Goal: Task Accomplishment & Management: Use online tool/utility

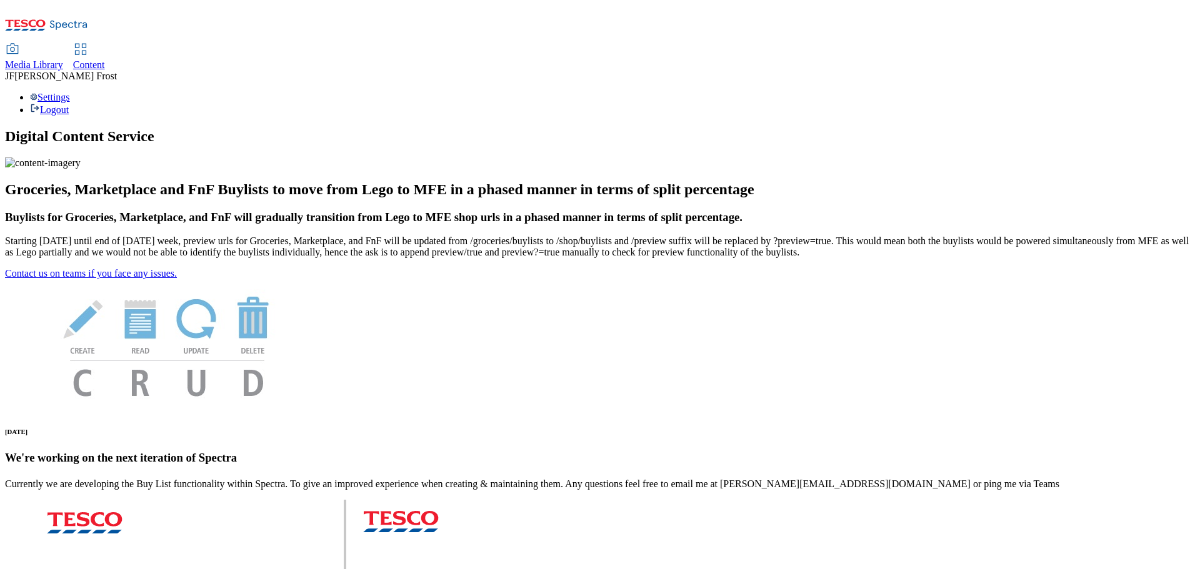
click at [105, 59] on span "Content" at bounding box center [89, 64] width 32 height 11
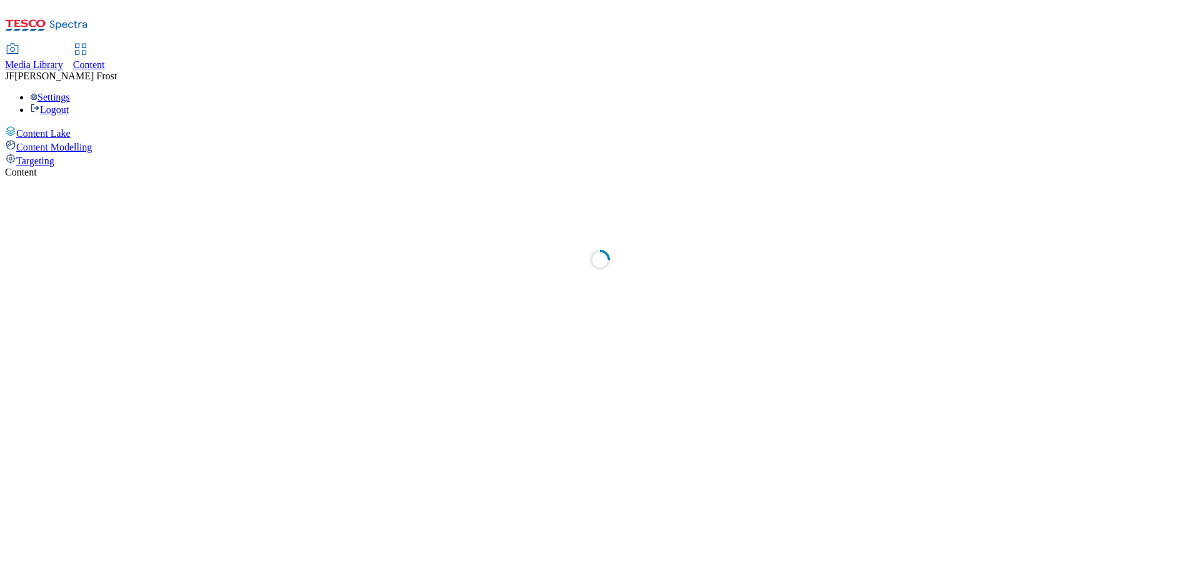
select select "ghs-[GEOGRAPHIC_DATA]"
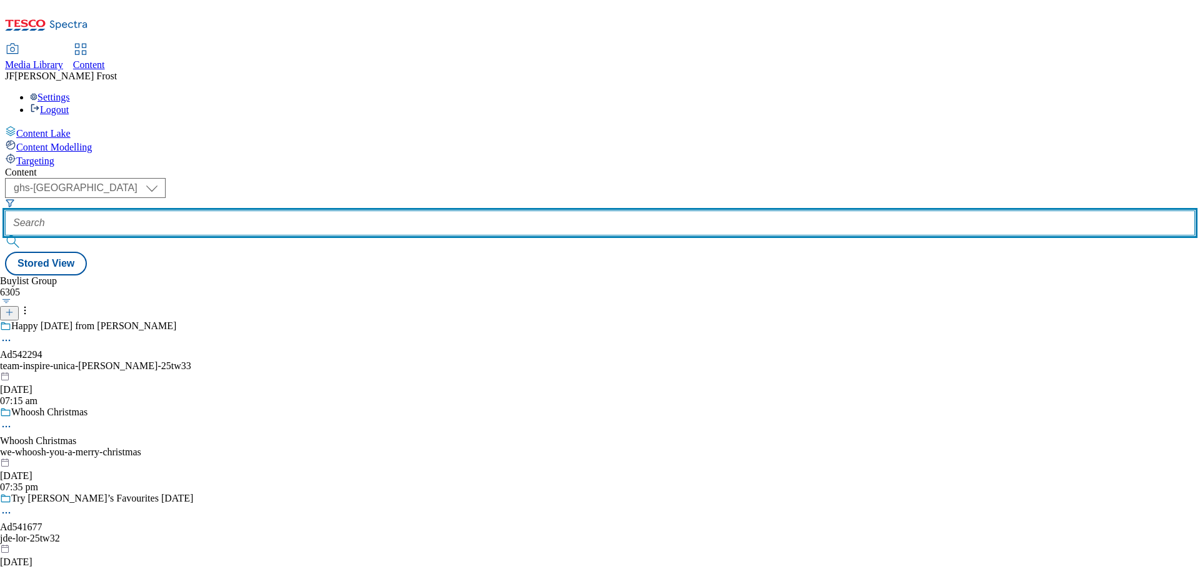
click at [317, 211] on input "text" at bounding box center [600, 223] width 1190 height 25
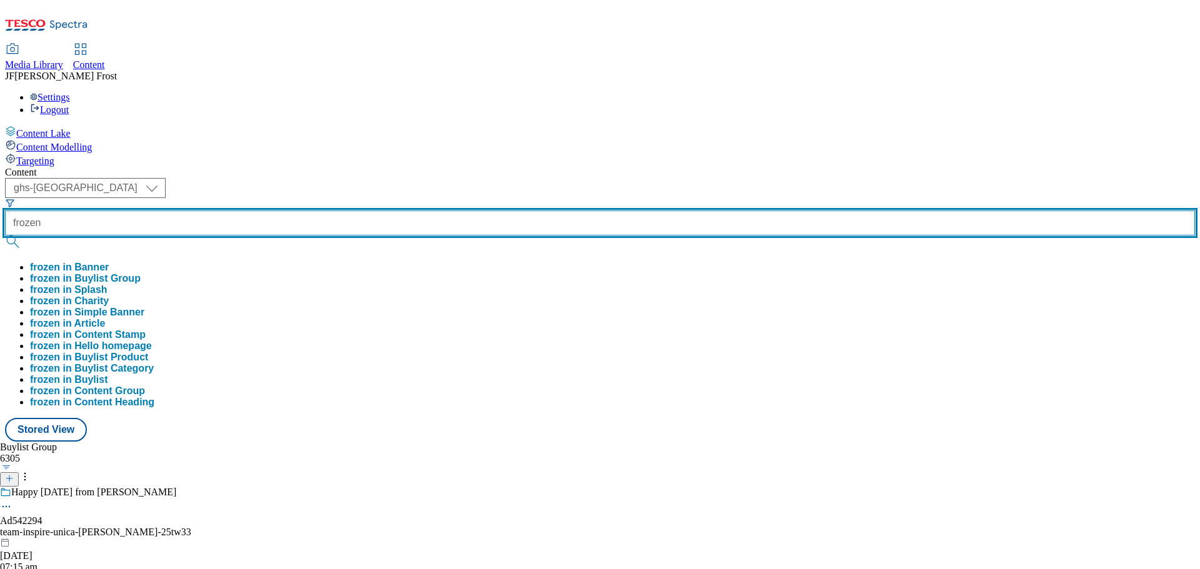
type input "frozen"
click at [5, 236] on button "submit" at bounding box center [13, 242] width 17 height 12
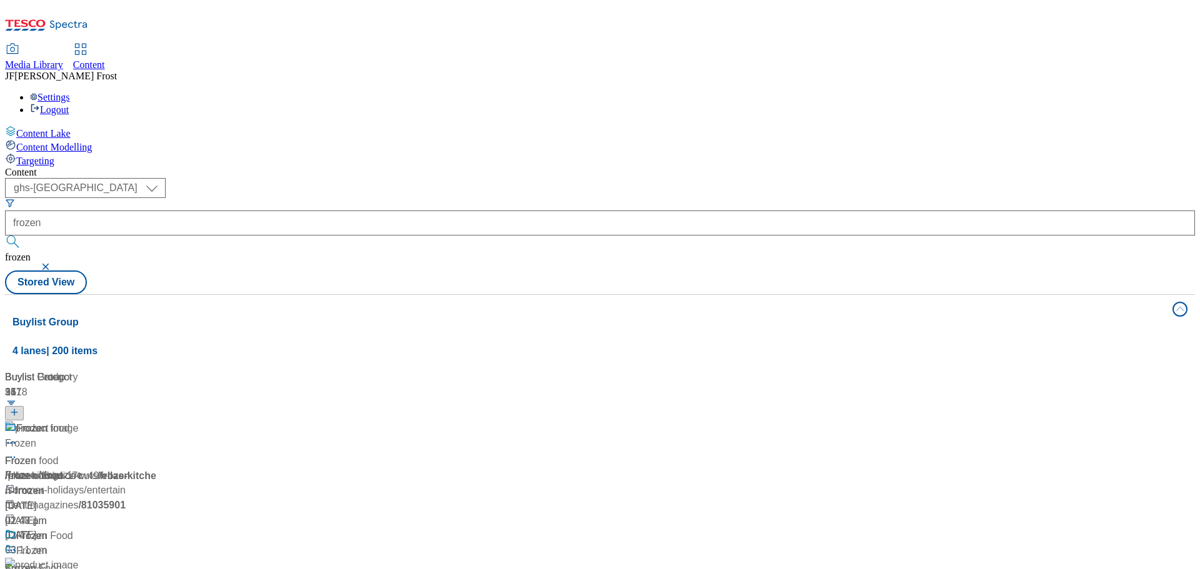
click at [511, 178] on div "( optional ) ghs-roi ghs-uk ghs-uk frozen frozen Stored View" at bounding box center [600, 236] width 1190 height 116
click at [69, 421] on div "Frozen food" at bounding box center [42, 428] width 53 height 15
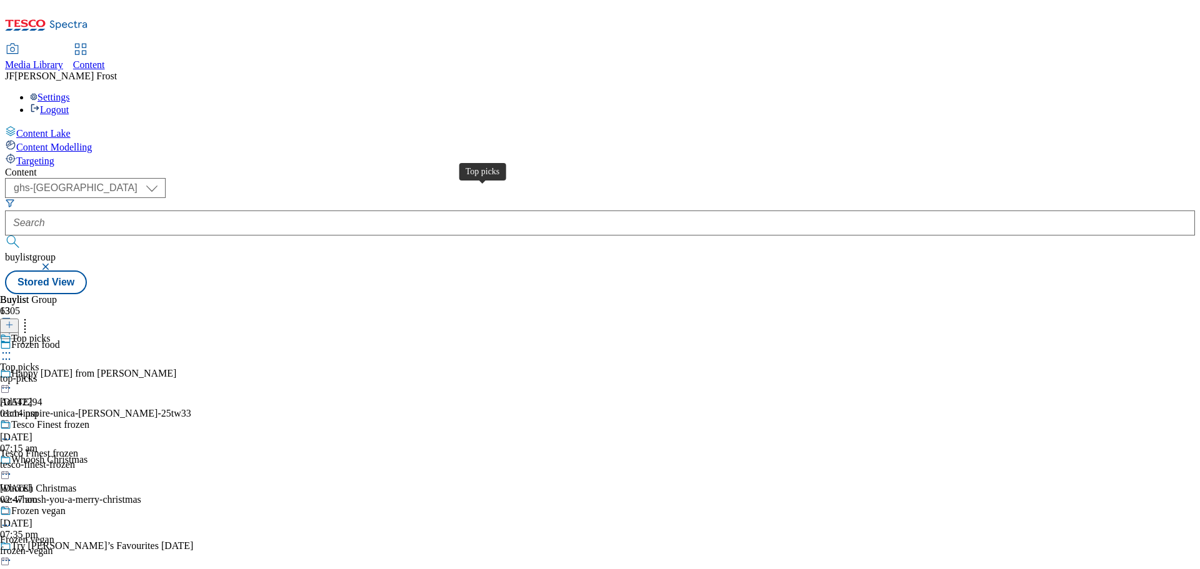
click at [50, 333] on span "Top picks" at bounding box center [30, 340] width 39 height 14
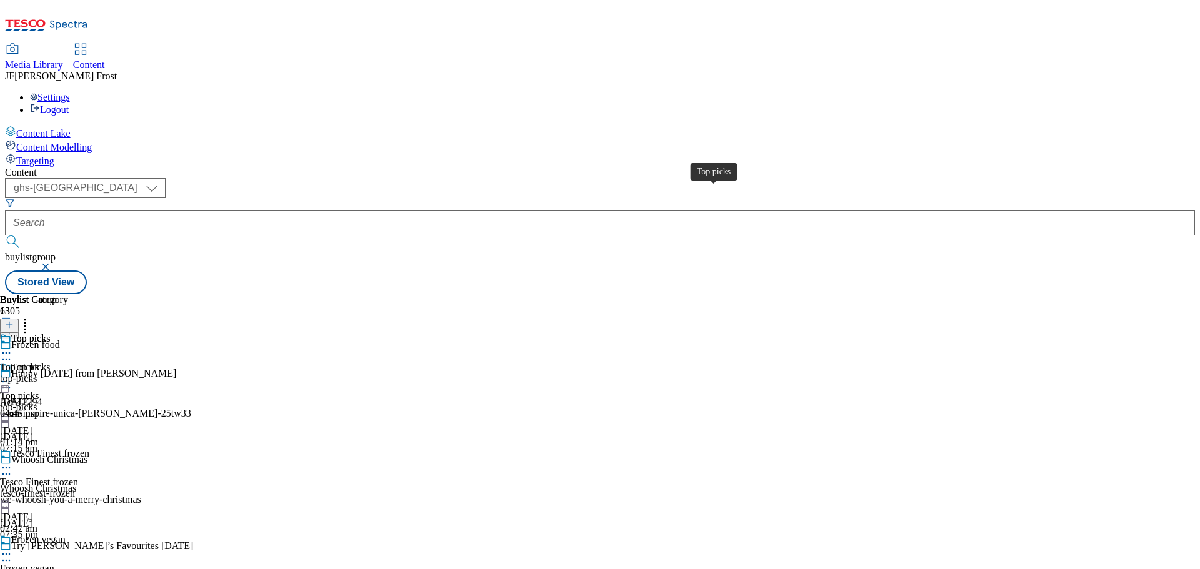
click at [50, 333] on div "Top picks" at bounding box center [30, 338] width 39 height 11
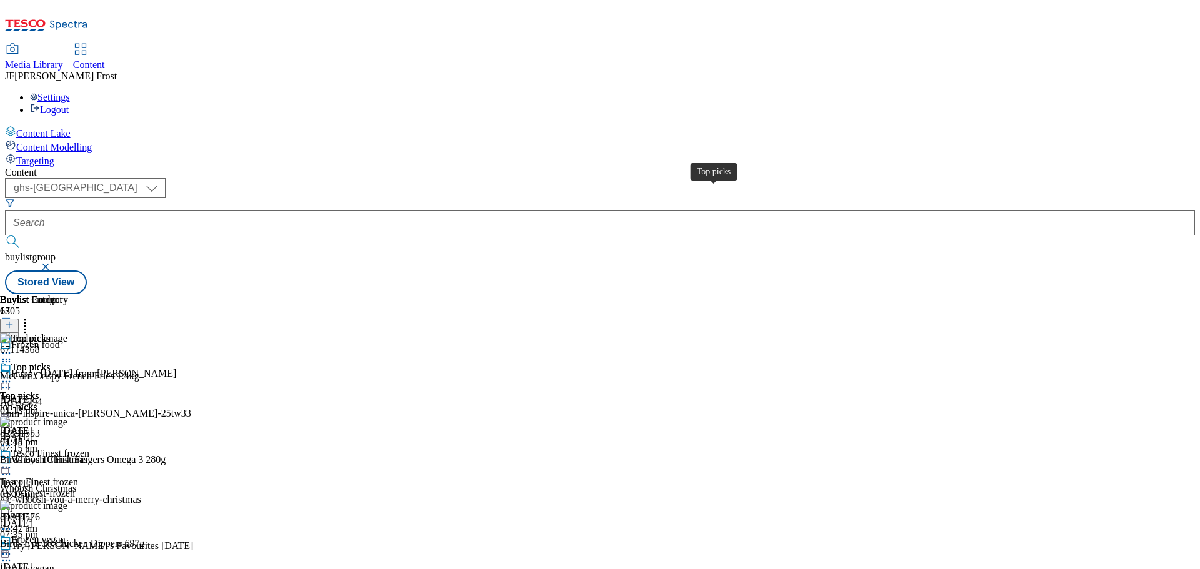
click at [50, 362] on div "Top picks" at bounding box center [30, 367] width 39 height 11
click at [53, 263] on button "button" at bounding box center [47, 266] width 12 height 7
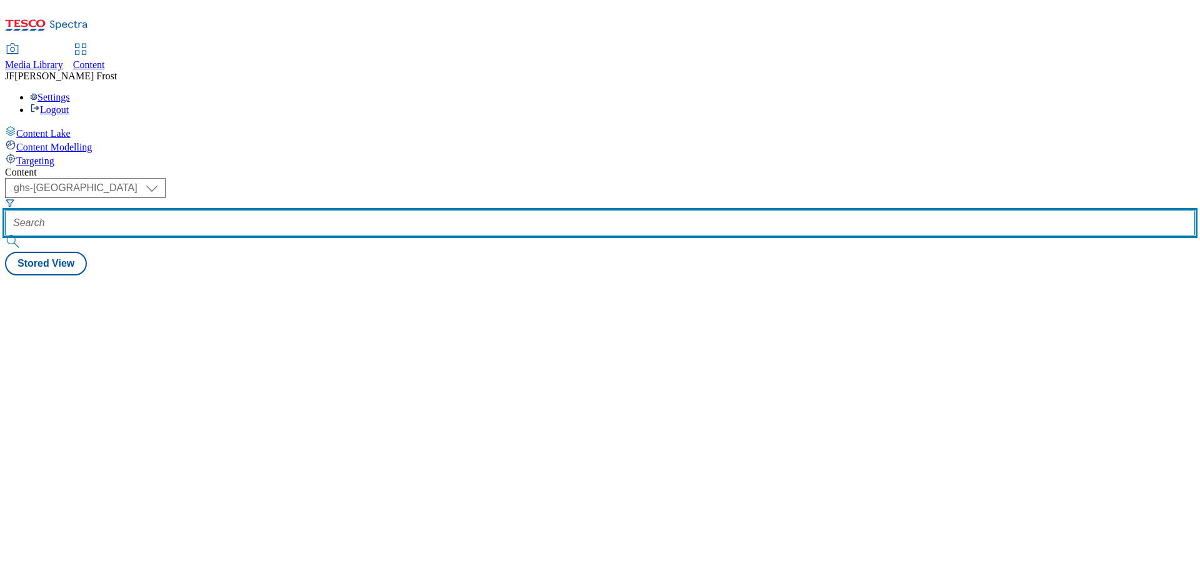
click at [294, 211] on input "text" at bounding box center [600, 223] width 1190 height 25
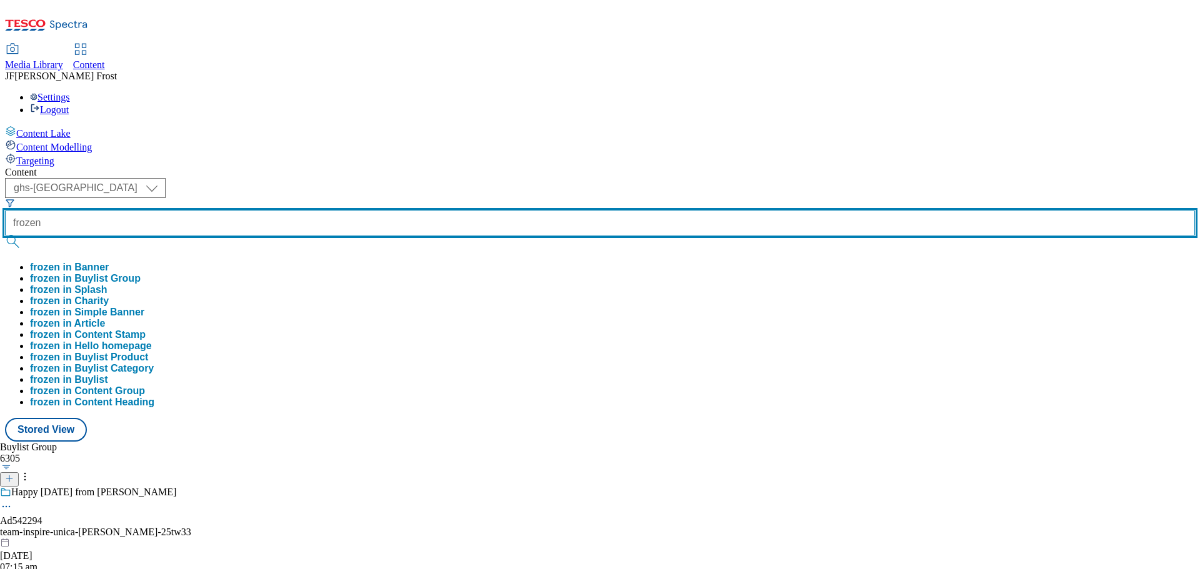
type input "frozen"
click at [5, 236] on button "submit" at bounding box center [13, 242] width 17 height 12
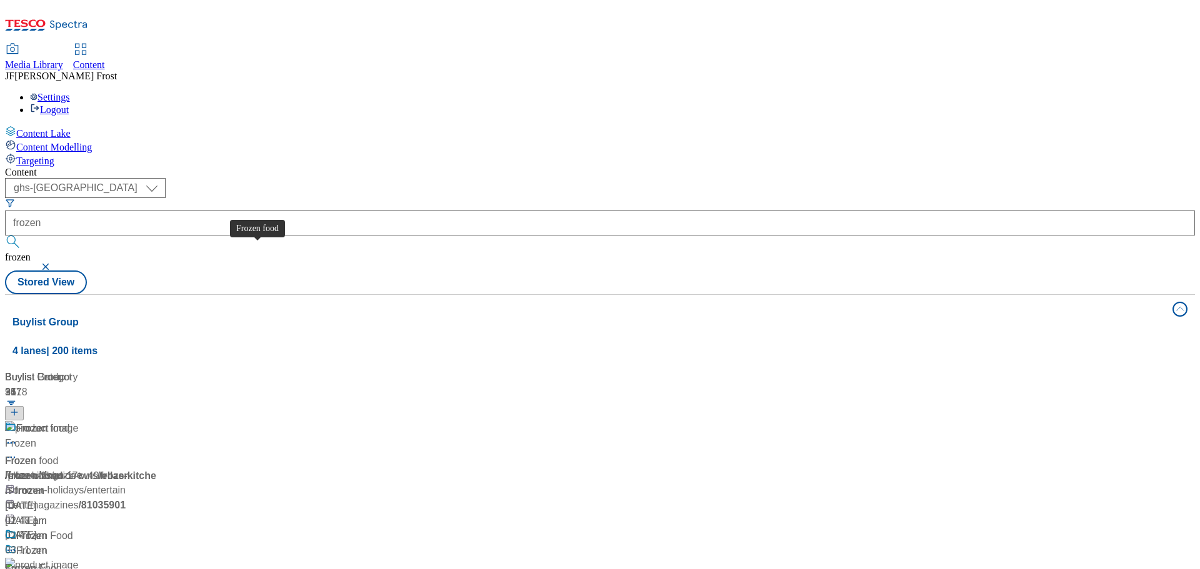
click at [69, 421] on div "Frozen food" at bounding box center [42, 428] width 53 height 15
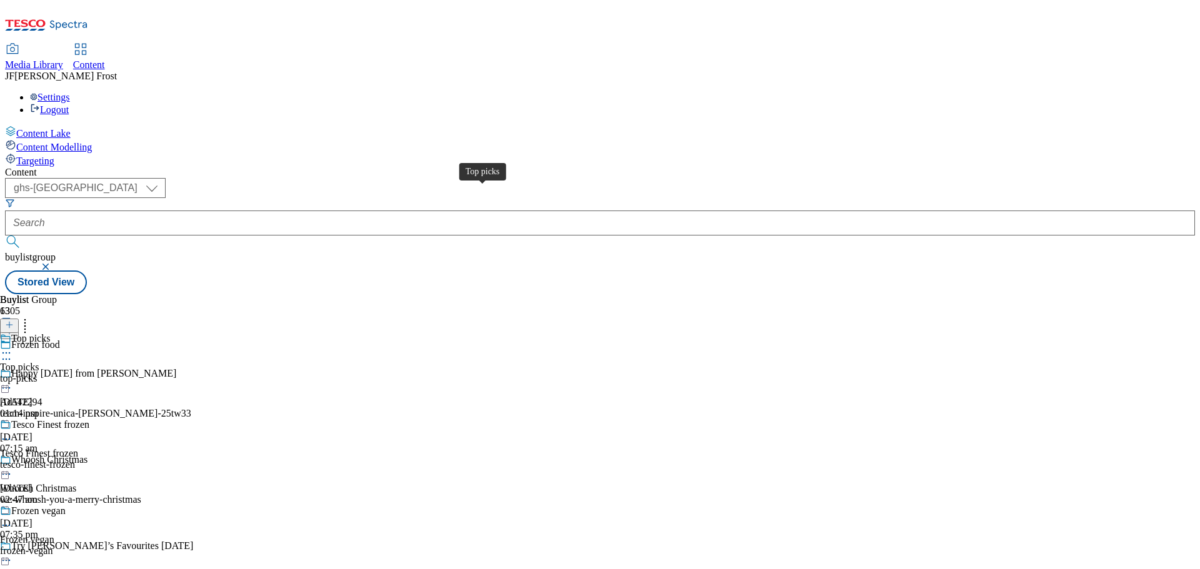
click at [50, 333] on span "Top picks" at bounding box center [30, 340] width 39 height 14
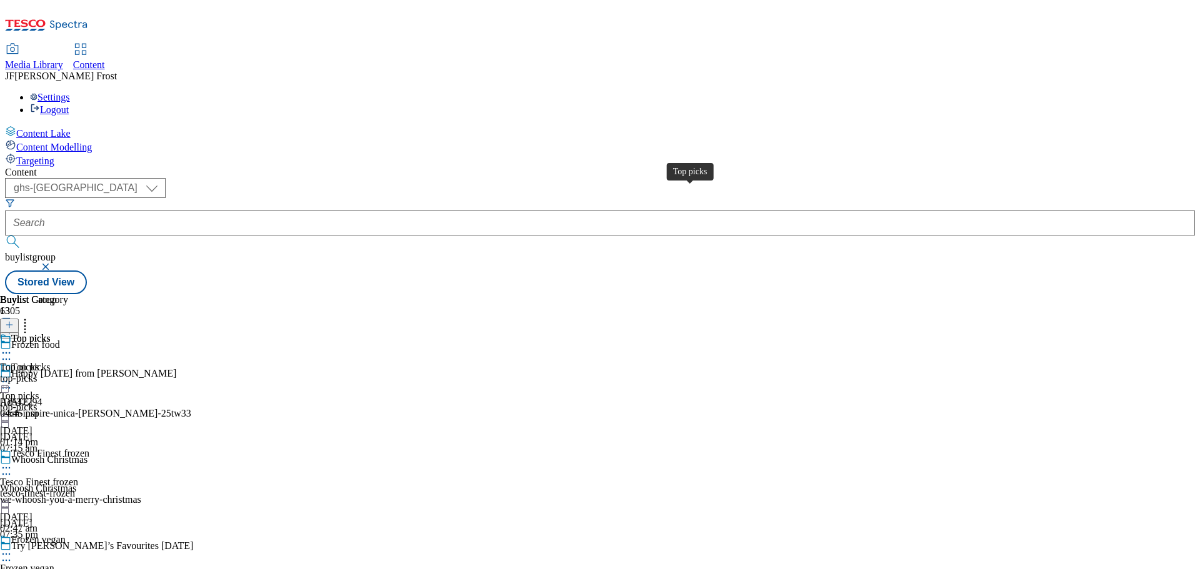
click at [50, 333] on span "Top picks" at bounding box center [30, 340] width 39 height 14
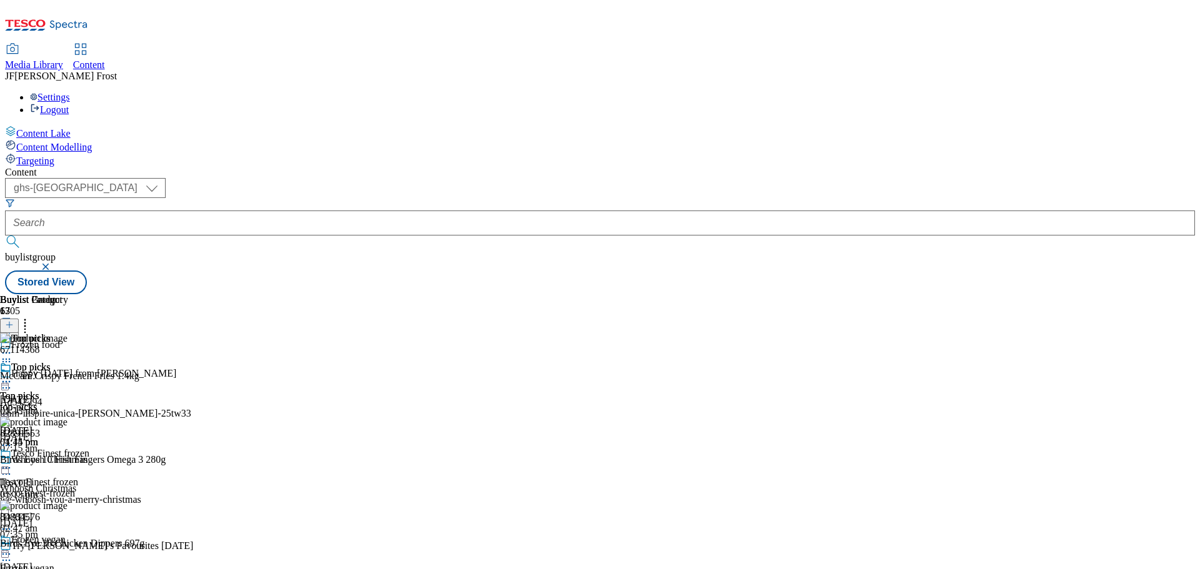
scroll to position [1812, 0]
click at [12, 376] on icon at bounding box center [6, 382] width 12 height 12
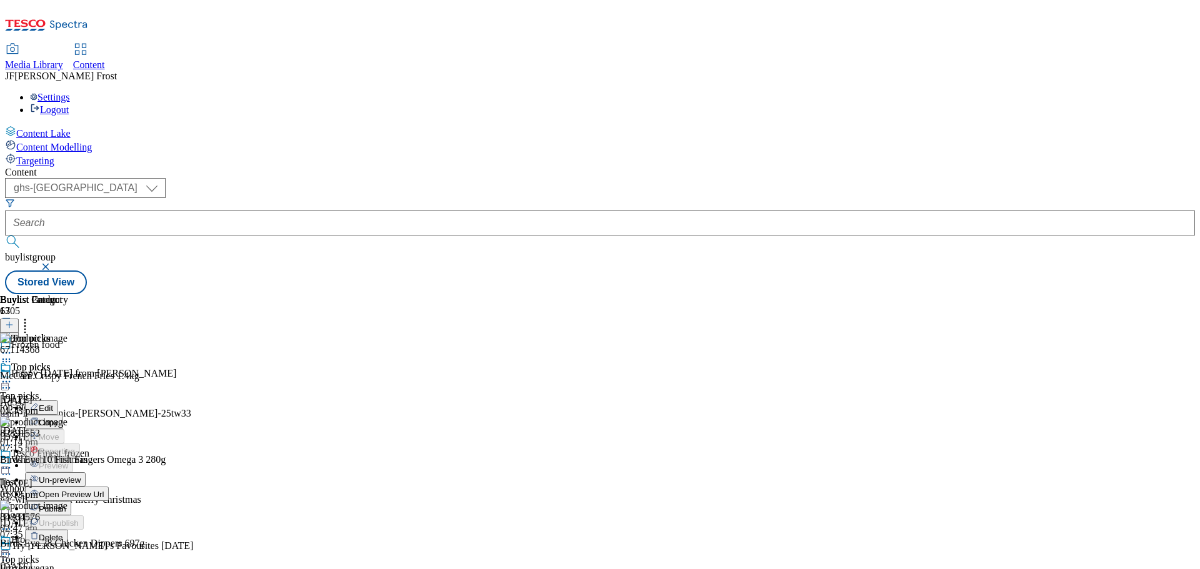
click at [81, 475] on span "Un-preview" at bounding box center [60, 479] width 42 height 9
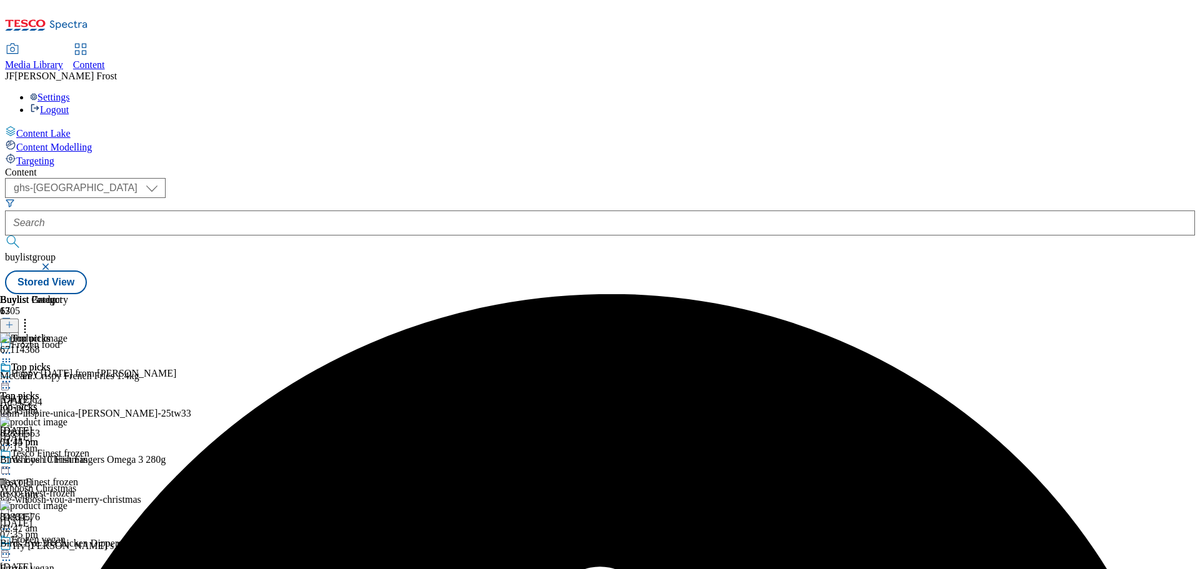
click at [799, 178] on div "( optional ) ghs-roi ghs-uk ghs-uk buylistgroup Stored View" at bounding box center [600, 236] width 1190 height 116
click at [735, 178] on div "( optional ) ghs-roi ghs-uk ghs-uk buylistgroup Stored View" at bounding box center [600, 236] width 1190 height 116
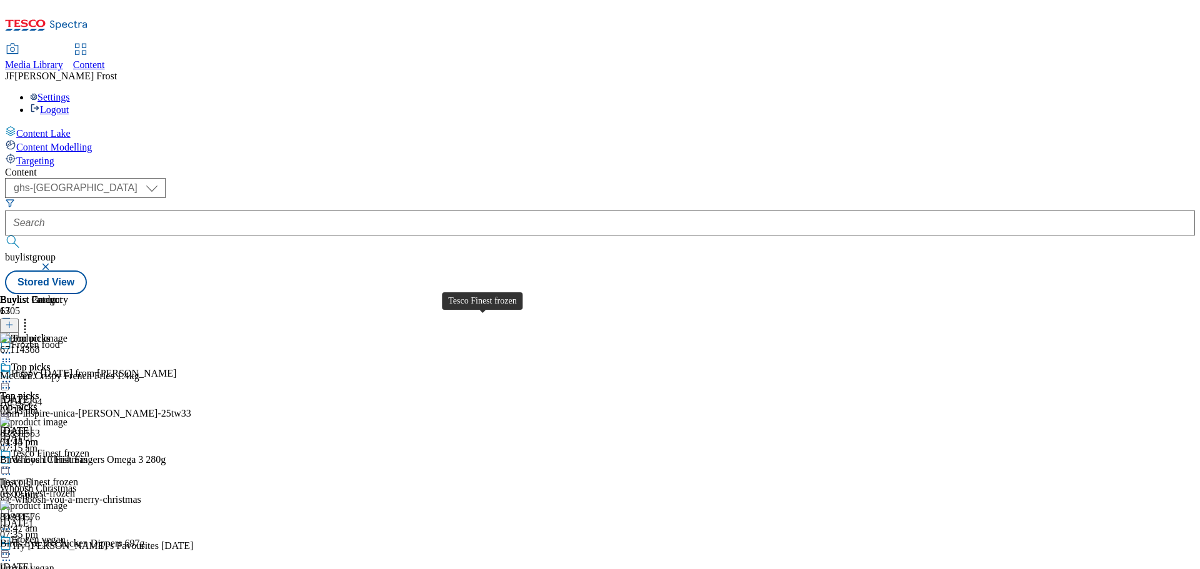
click at [89, 448] on div "Tesco Finest frozen" at bounding box center [50, 453] width 78 height 11
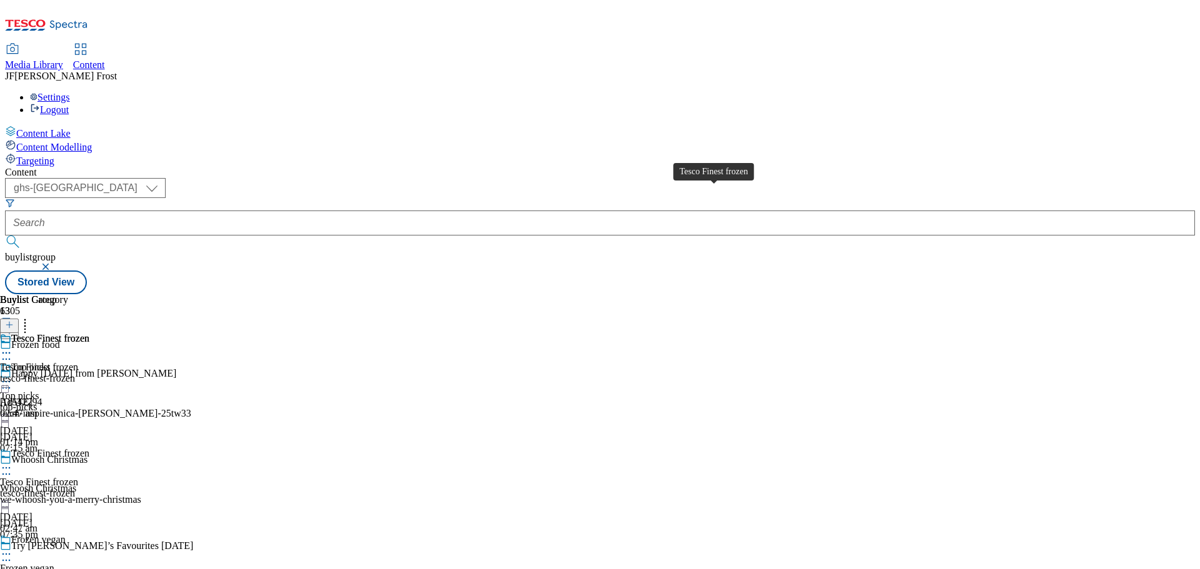
click at [89, 333] on div "Tesco Finest frozen" at bounding box center [50, 338] width 78 height 11
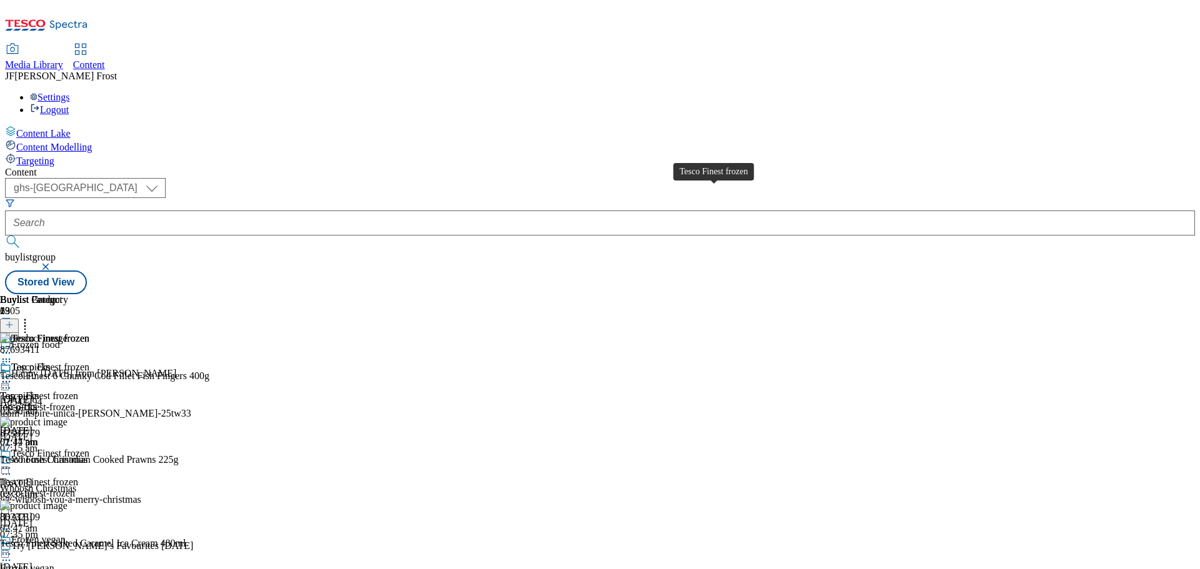
click at [89, 362] on span "Tesco Finest frozen" at bounding box center [50, 369] width 78 height 14
click at [12, 376] on icon at bounding box center [6, 382] width 12 height 12
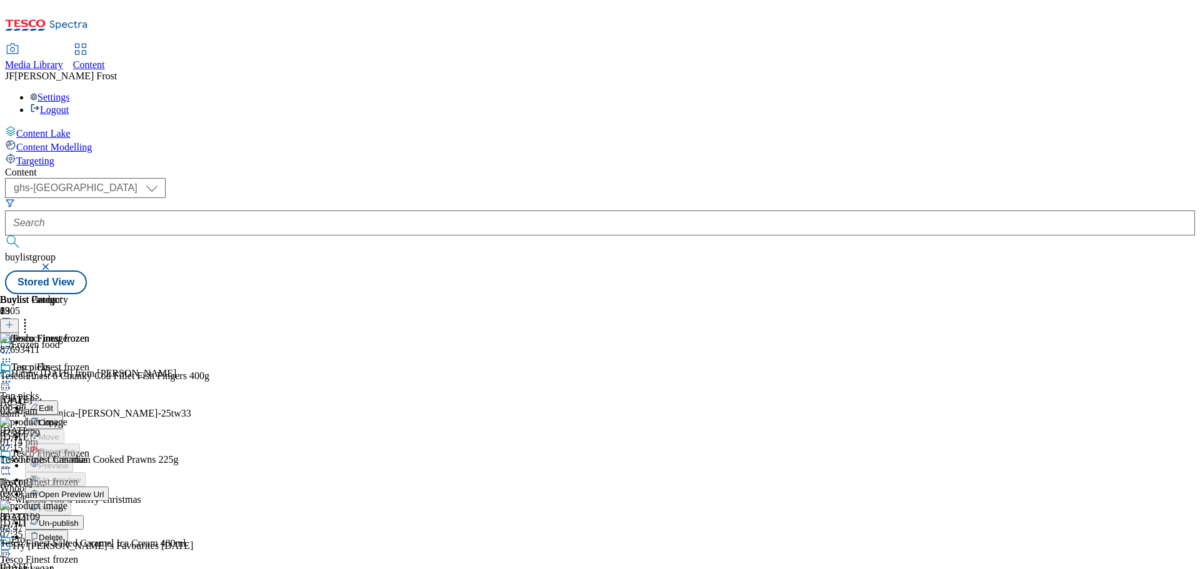
click at [79, 519] on span "Un-publish" at bounding box center [59, 523] width 40 height 9
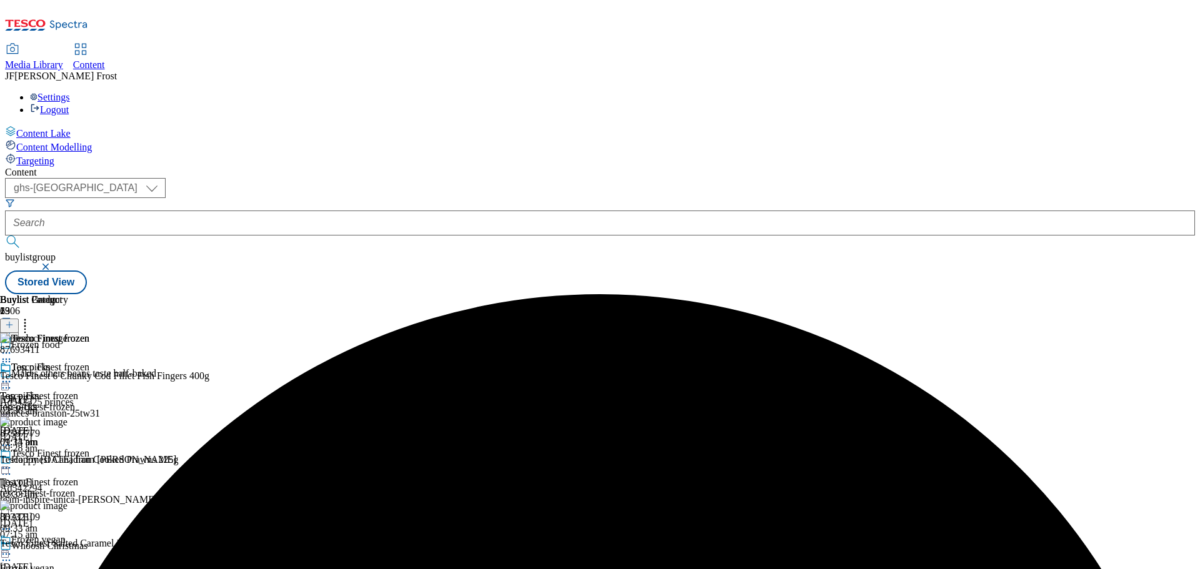
click at [12, 376] on icon at bounding box center [6, 382] width 12 height 12
click at [81, 475] on span "Un-preview" at bounding box center [60, 479] width 42 height 9
click at [31, 317] on icon at bounding box center [25, 323] width 12 height 12
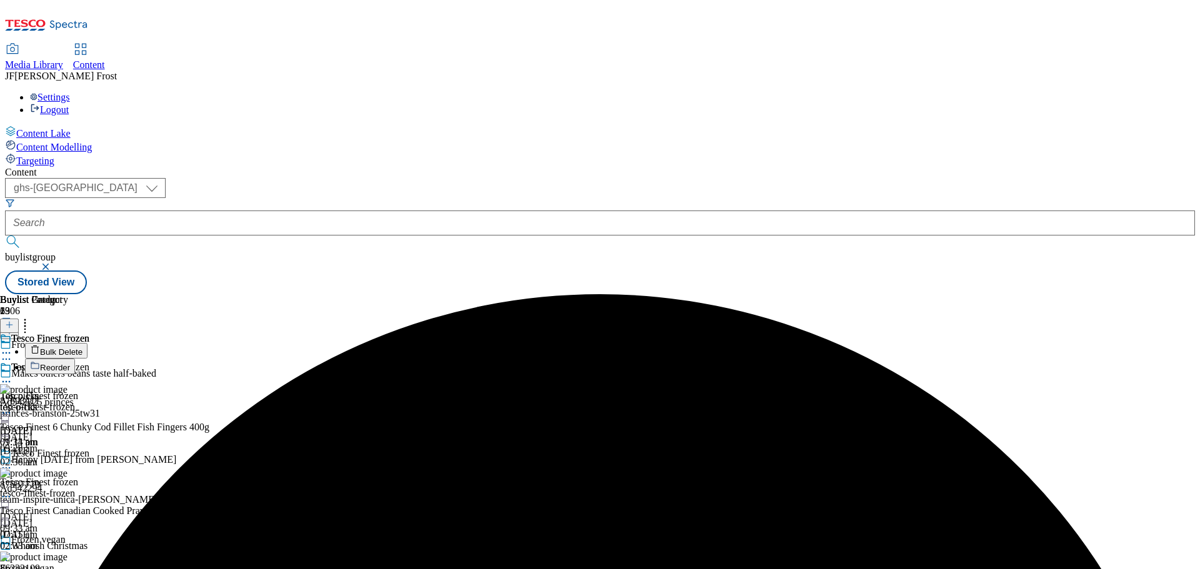
click at [981, 178] on div "( optional ) ghs-roi ghs-uk ghs-uk buylistgroup Stored View" at bounding box center [600, 236] width 1190 height 116
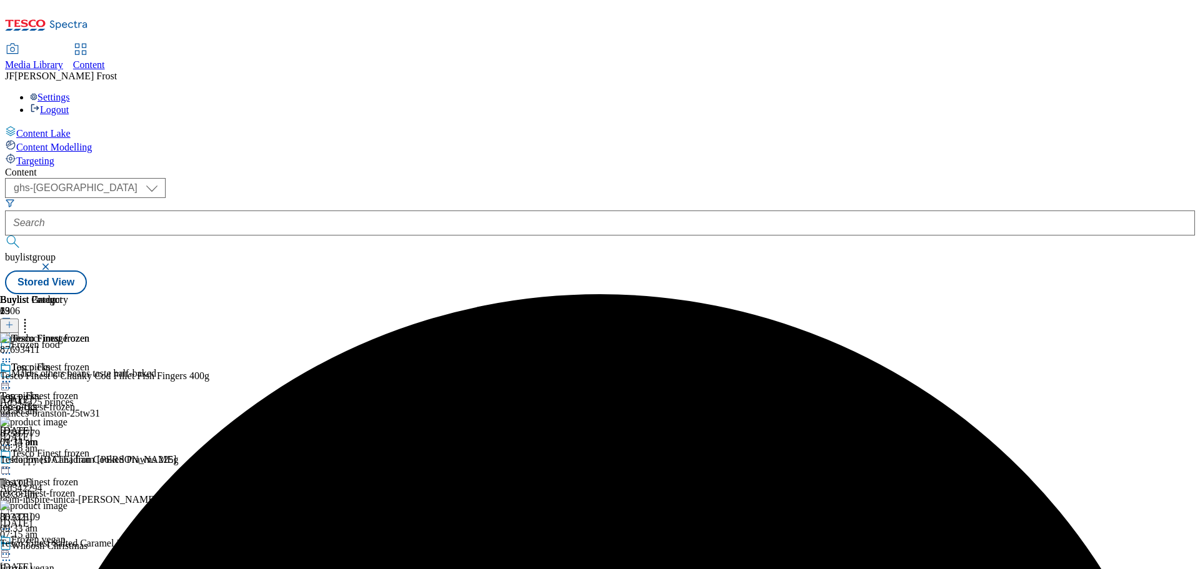
click at [14, 321] on icon at bounding box center [9, 325] width 9 height 9
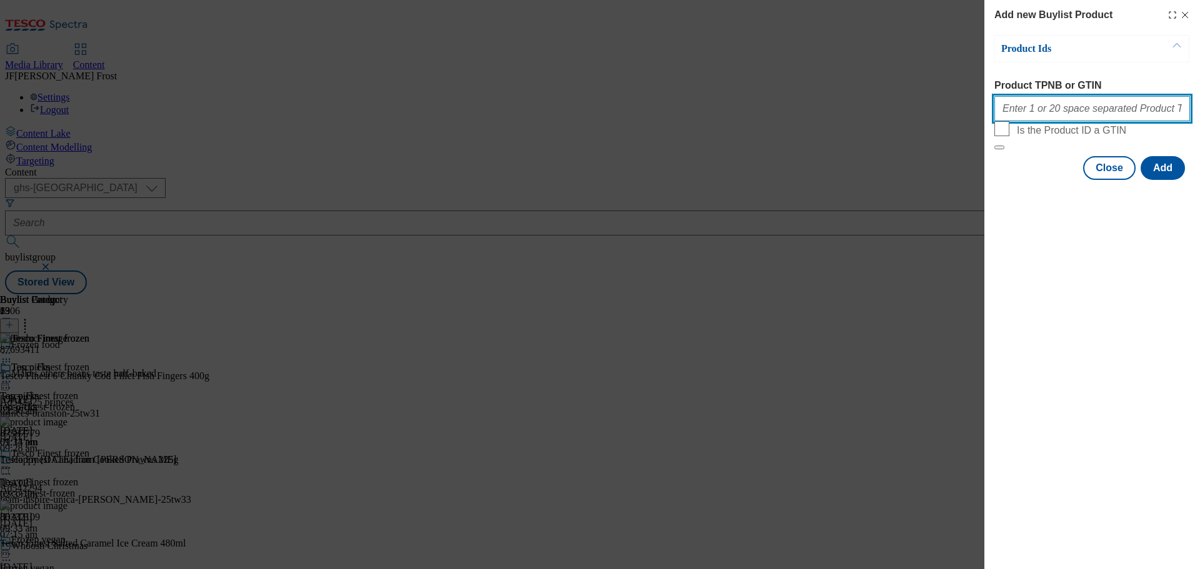
click at [1021, 112] on input "Product TPNB or GTIN" at bounding box center [1092, 108] width 196 height 25
paste input "96536429 96812000 96811484 96813925 96491711 92753731 96822684 96776882 9643687…"
type input "96536429 96812000 96811484 96813925 96491711 92753731 96822684 96776882 9643687…"
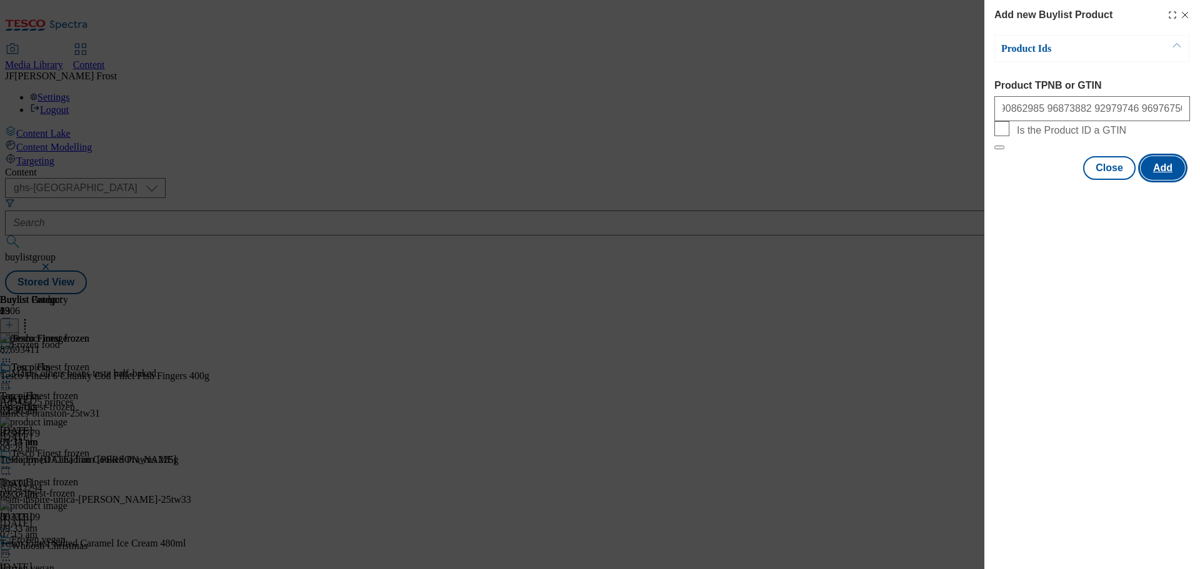
click at [1160, 180] on button "Add" at bounding box center [1162, 168] width 44 height 24
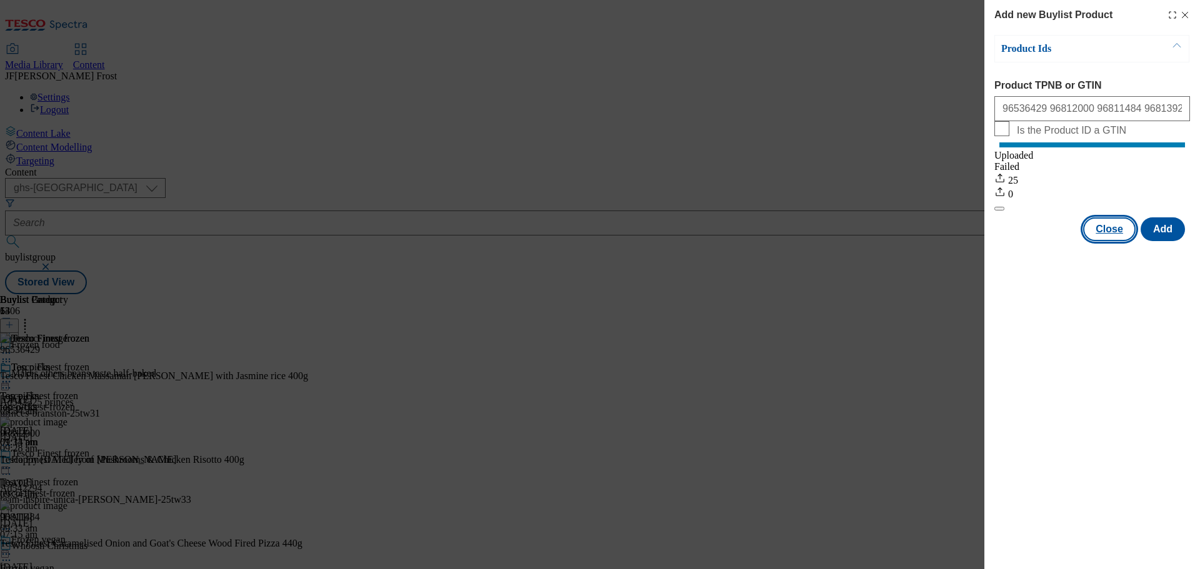
click at [1117, 241] on button "Close" at bounding box center [1109, 229] width 52 height 24
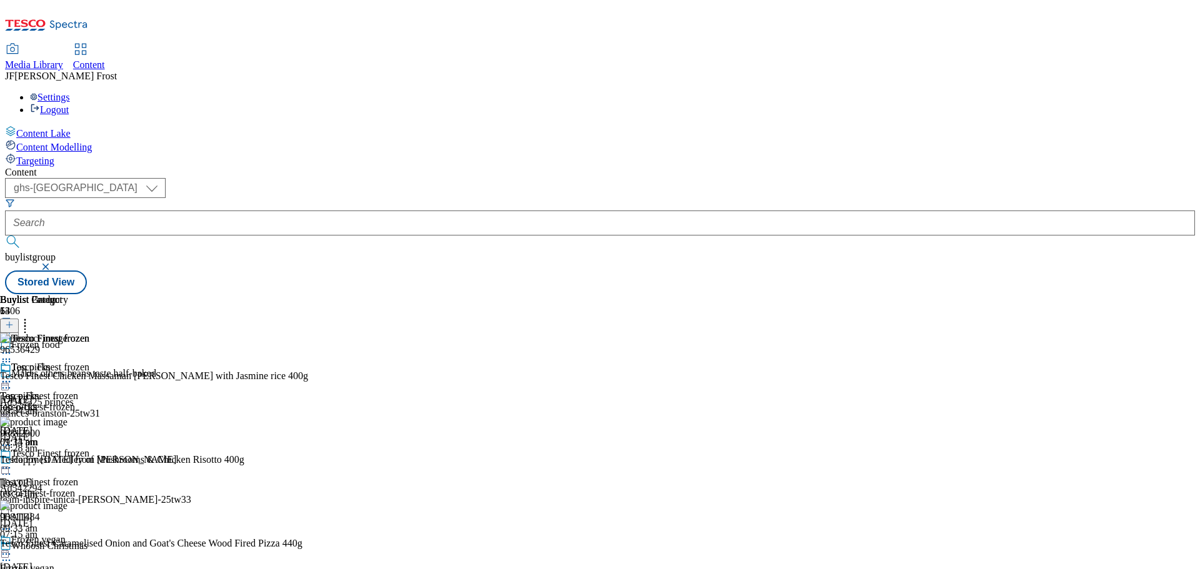
click at [12, 376] on icon at bounding box center [6, 382] width 12 height 12
click at [68, 461] on span "Preview" at bounding box center [53, 465] width 29 height 9
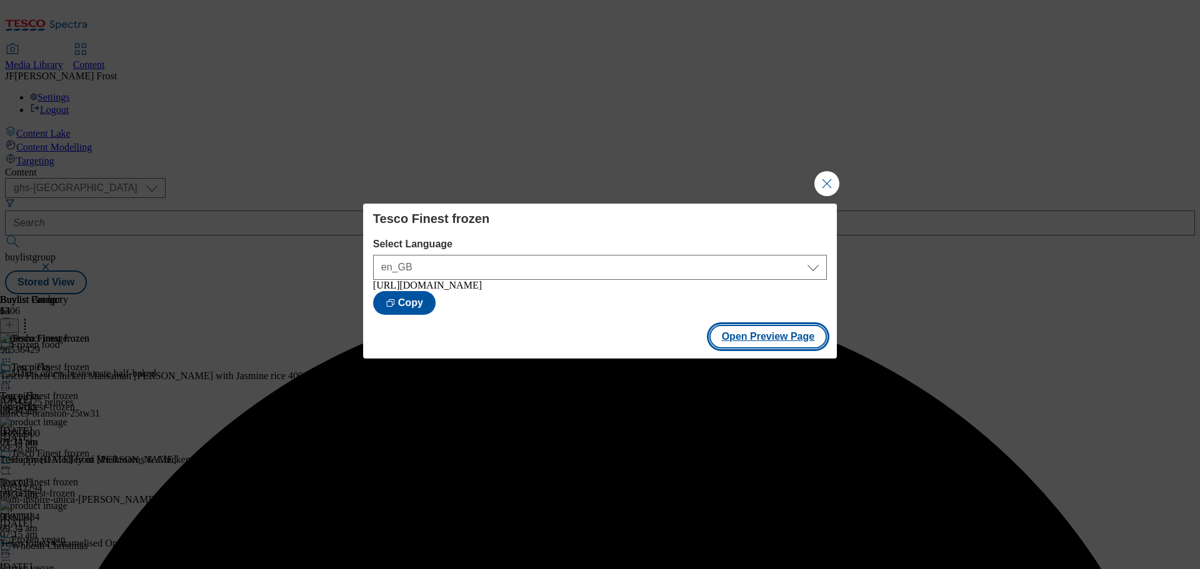
click at [761, 336] on button "Open Preview Page" at bounding box center [768, 337] width 118 height 24
click at [822, 172] on button "Close Modal" at bounding box center [826, 183] width 25 height 25
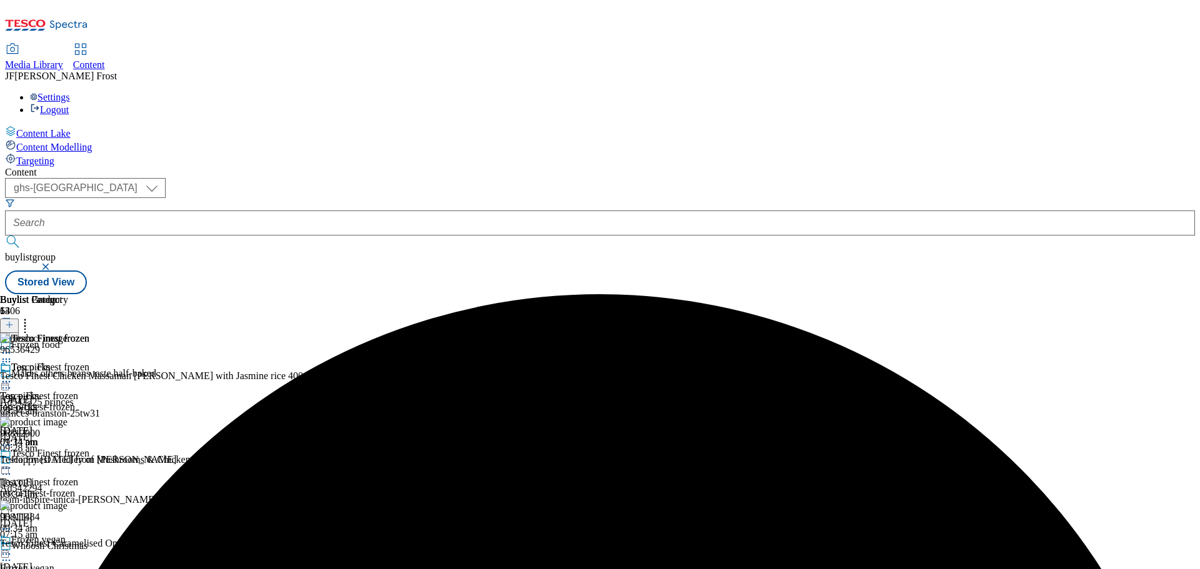
click at [12, 376] on icon at bounding box center [6, 382] width 12 height 12
click at [66, 504] on span "Publish" at bounding box center [52, 508] width 27 height 9
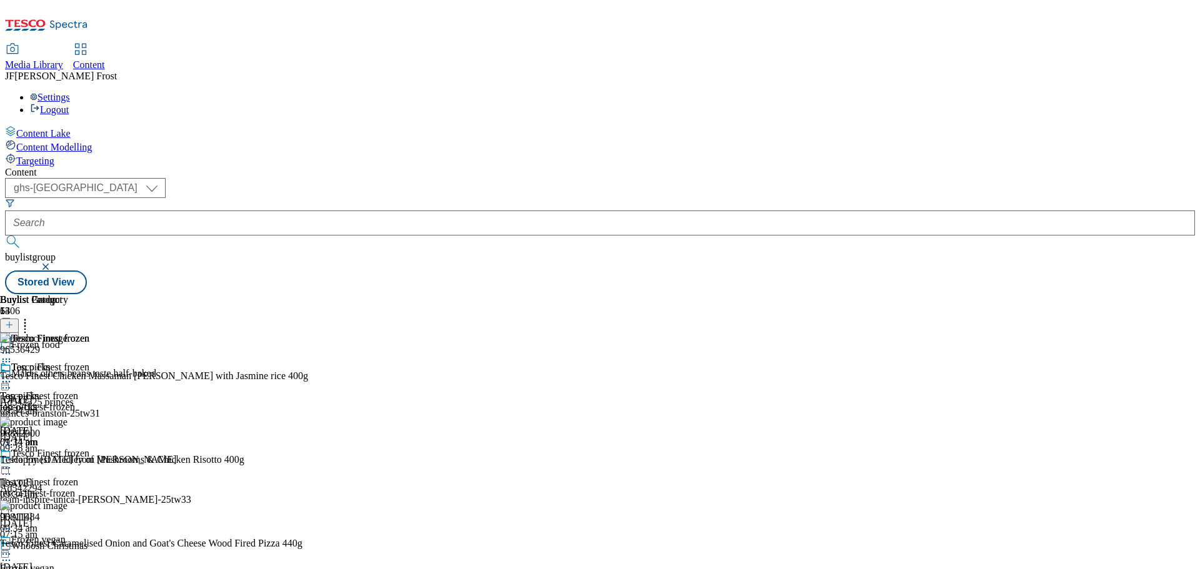
scroll to position [187, 0]
click at [66, 534] on span "Frozen vegan" at bounding box center [38, 541] width 54 height 14
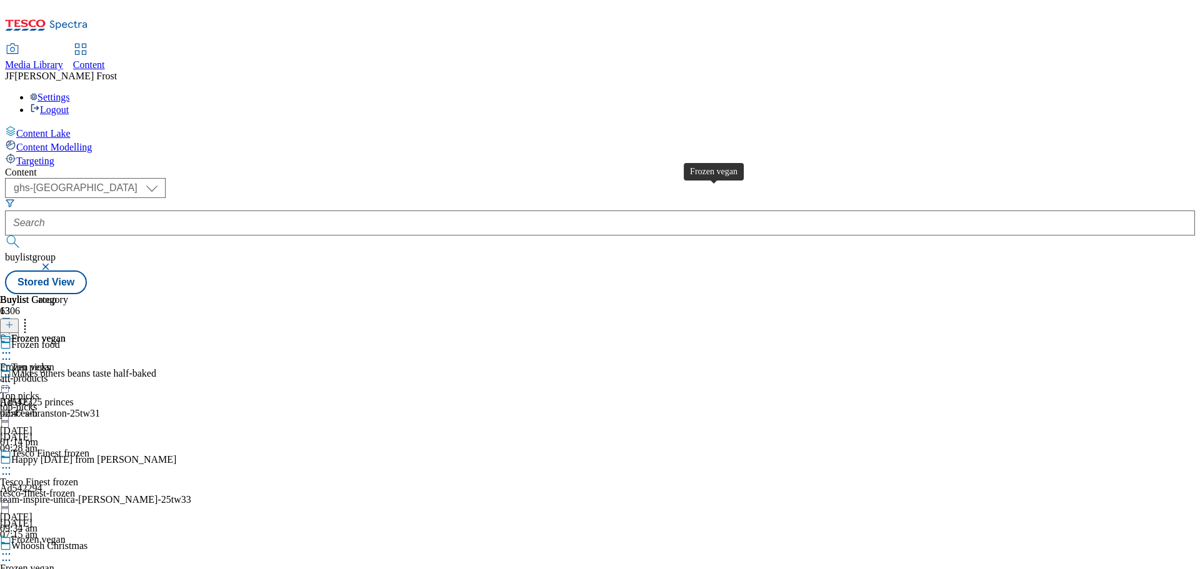
click at [66, 333] on div "Frozen vegan" at bounding box center [38, 338] width 54 height 11
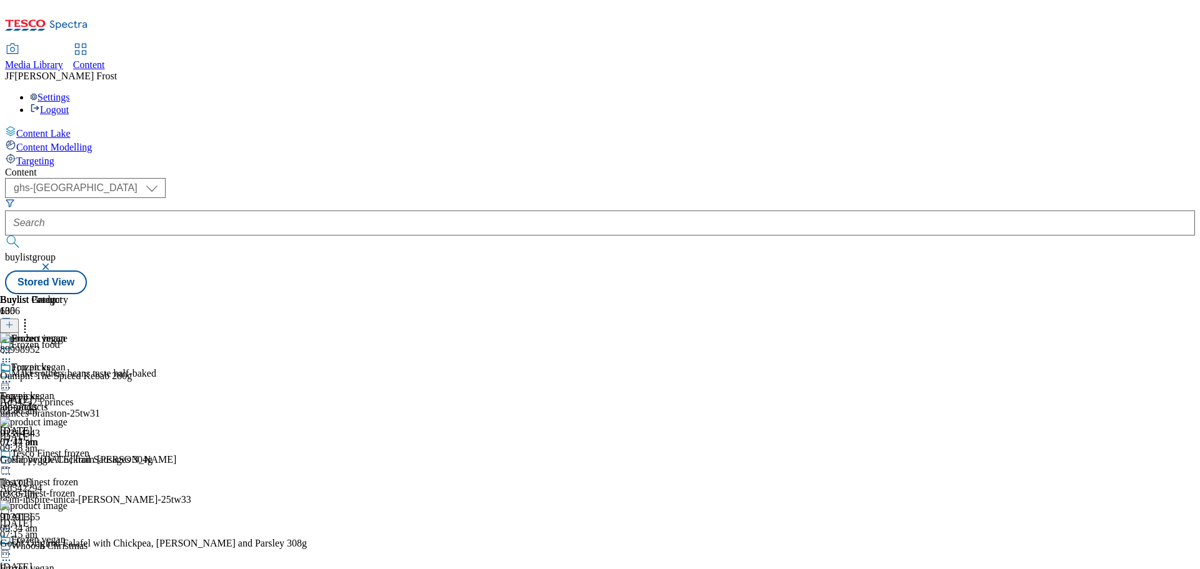
scroll to position [1346, 0]
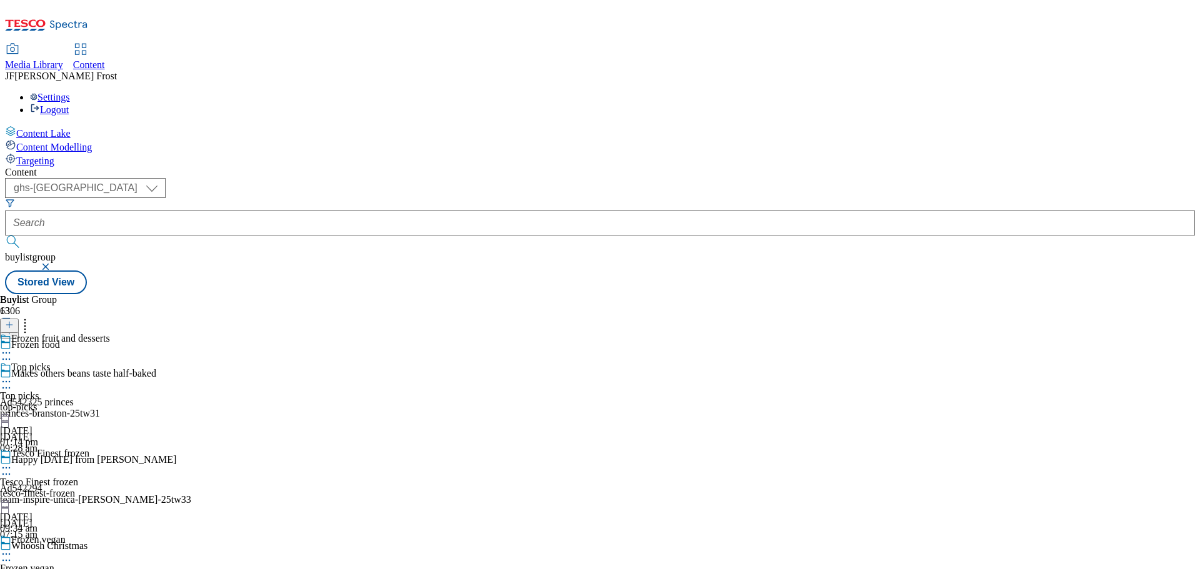
scroll to position [1308, 0]
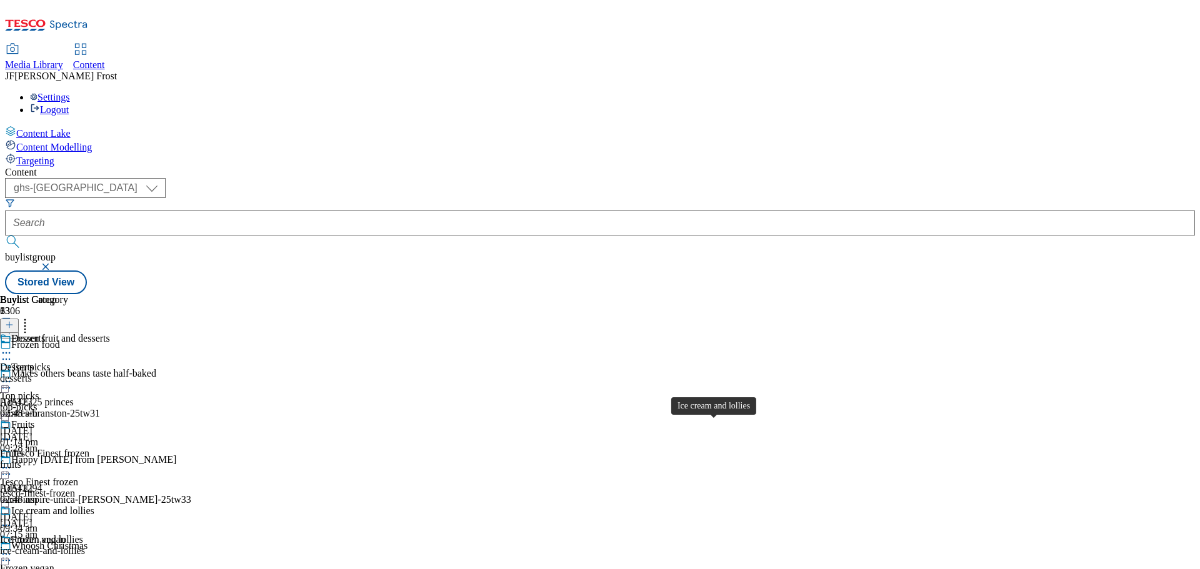
click at [94, 505] on div "Ice cream and lollies" at bounding box center [52, 510] width 83 height 11
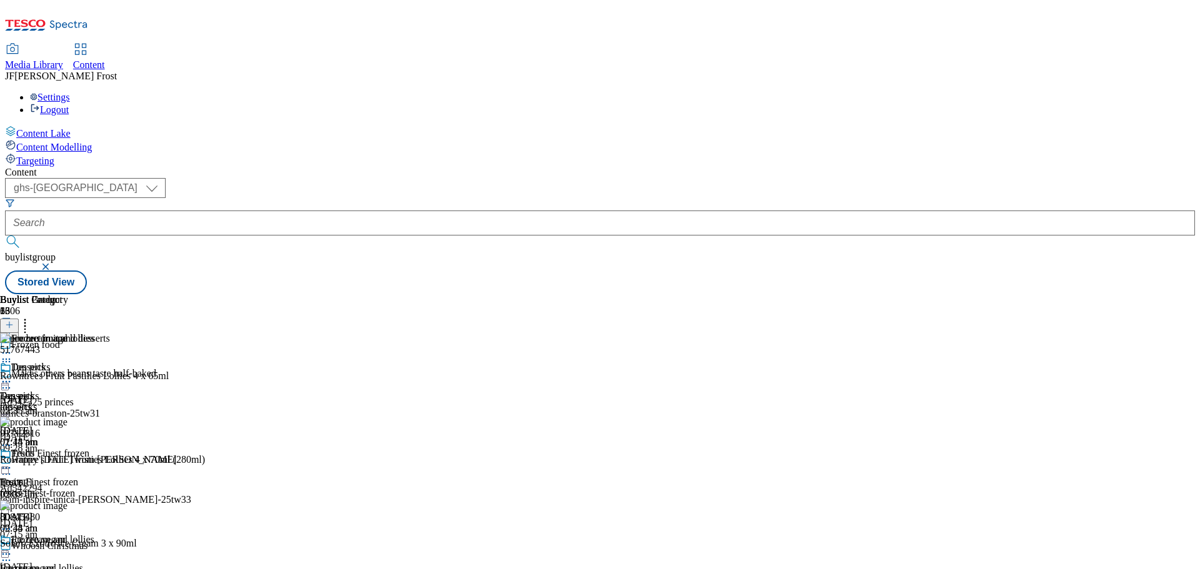
click at [12, 548] on icon at bounding box center [6, 554] width 12 height 12
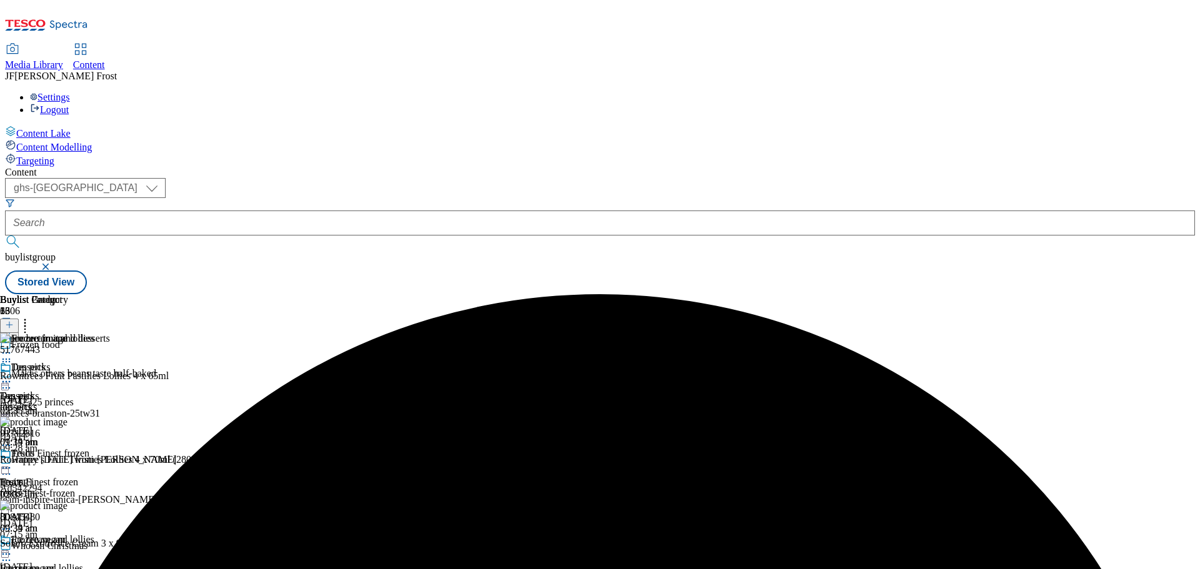
scroll to position [24, 0]
click at [12, 548] on icon at bounding box center [6, 554] width 12 height 12
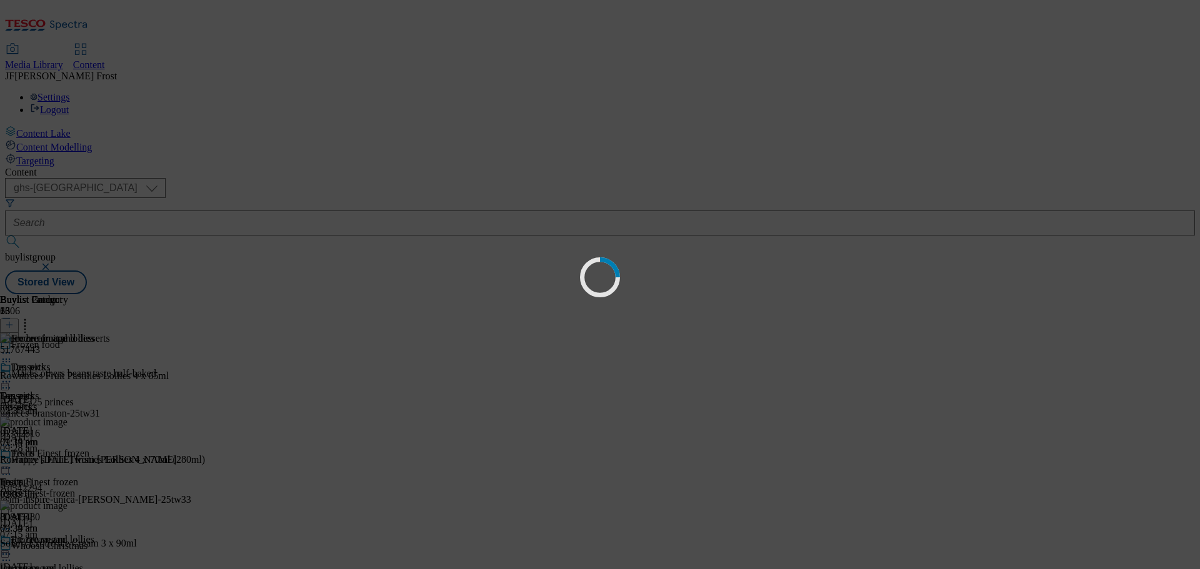
scroll to position [0, 0]
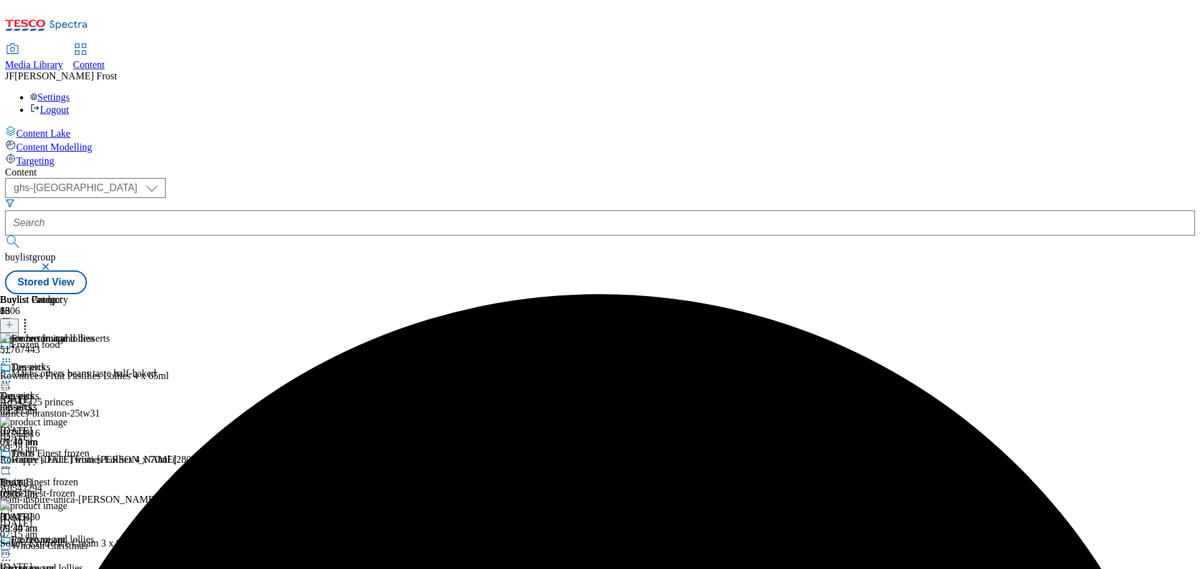
click at [9, 322] on line at bounding box center [9, 325] width 0 height 6
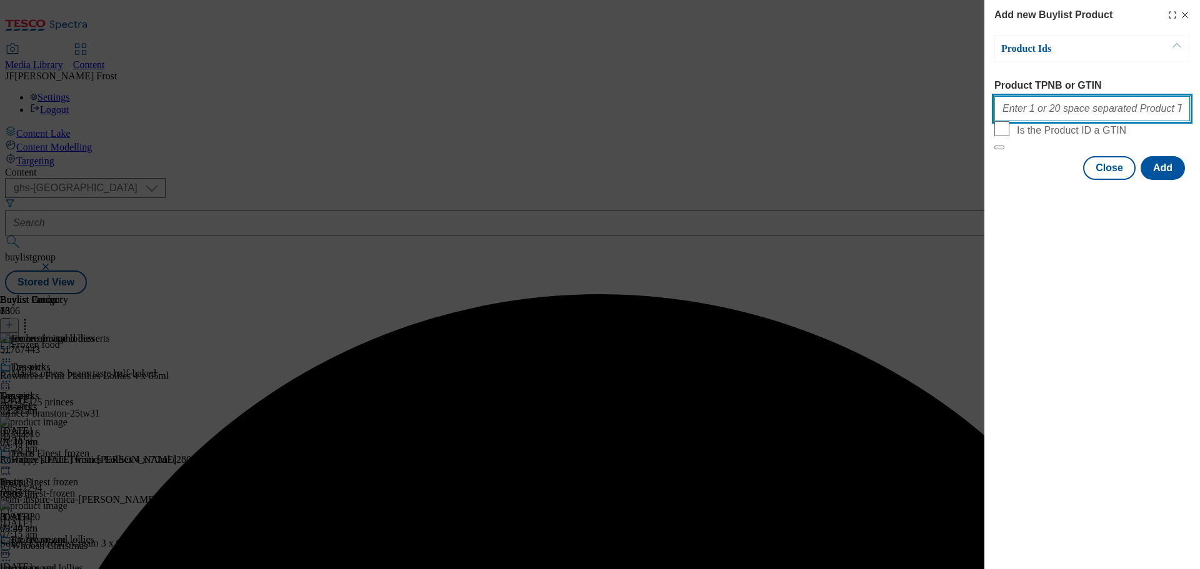
click at [1045, 113] on input "Product TPNB or GTIN" at bounding box center [1092, 108] width 196 height 25
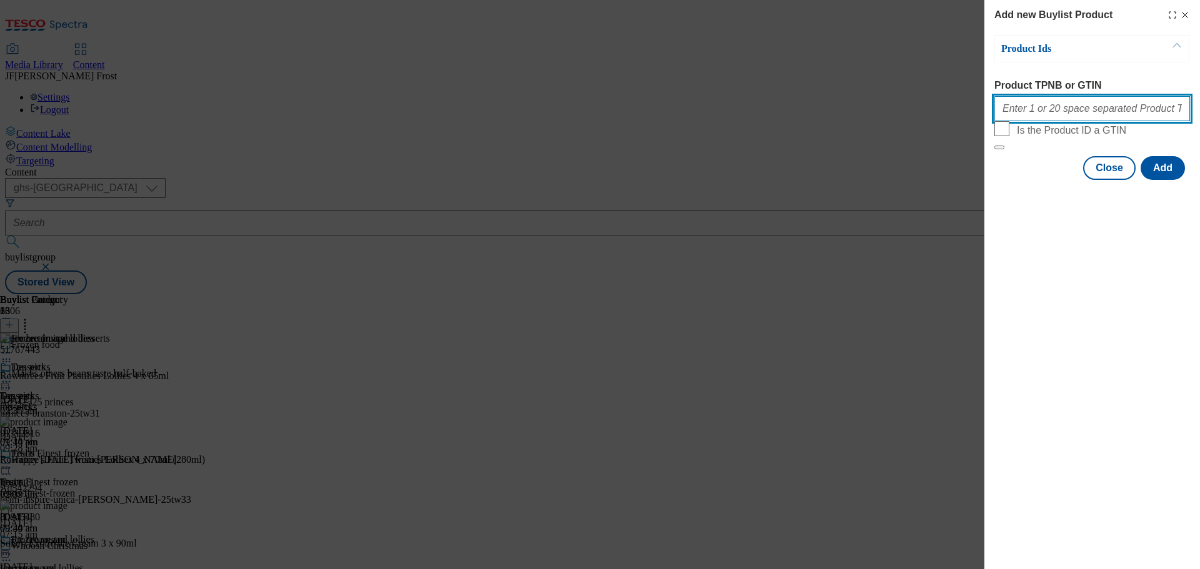
paste input "88503521 92671050 96925712 97180968"
type input "88503521 92671050 96925712 97180968"
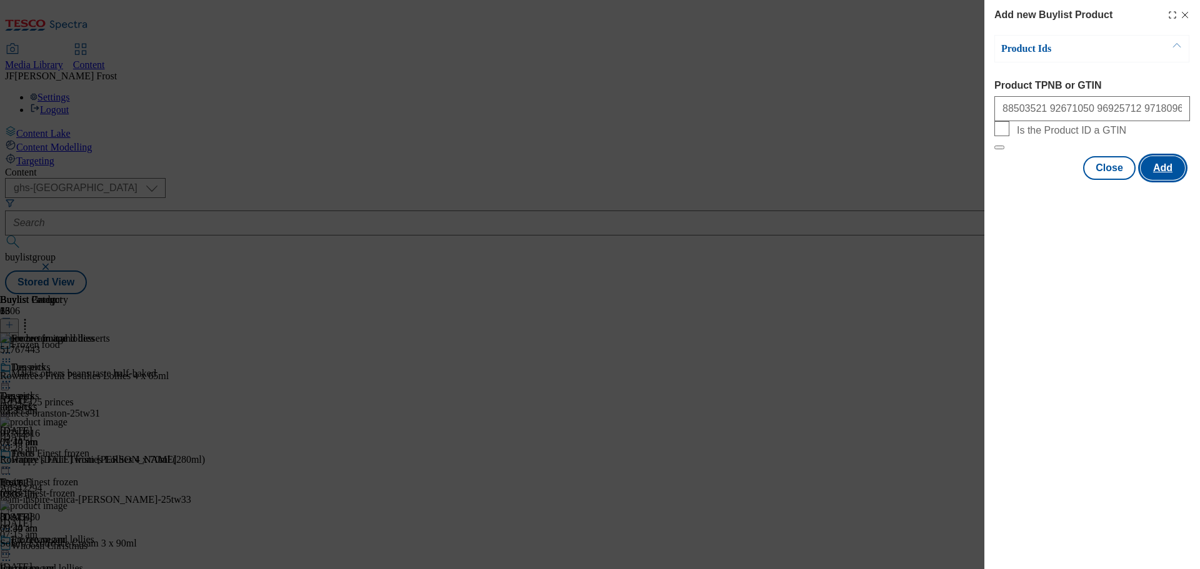
click at [1161, 180] on button "Add" at bounding box center [1162, 168] width 44 height 24
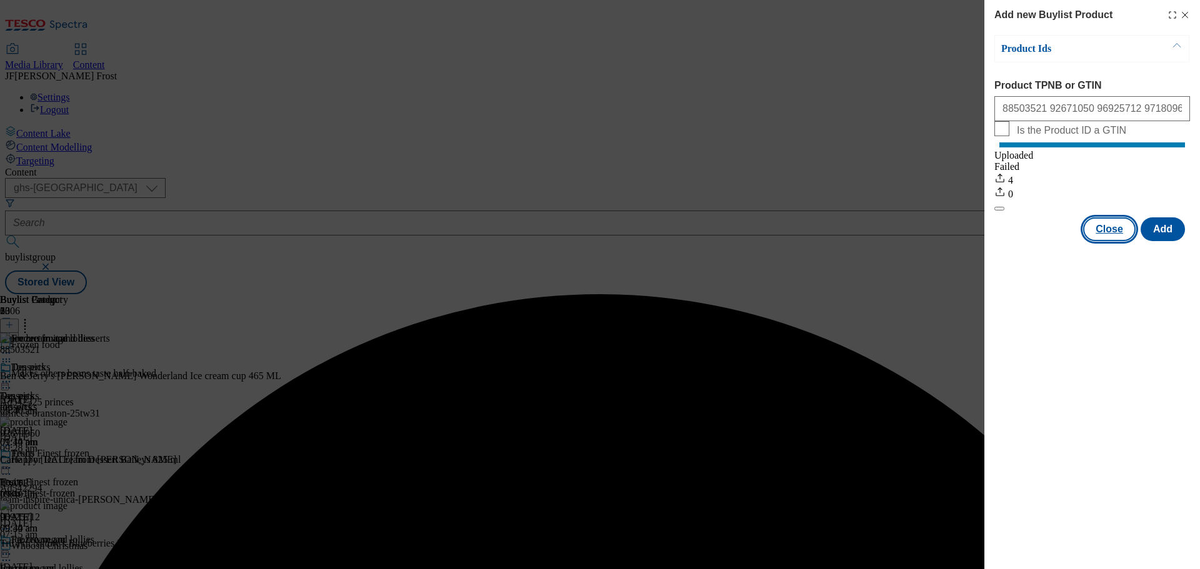
click at [1120, 241] on button "Close" at bounding box center [1109, 229] width 52 height 24
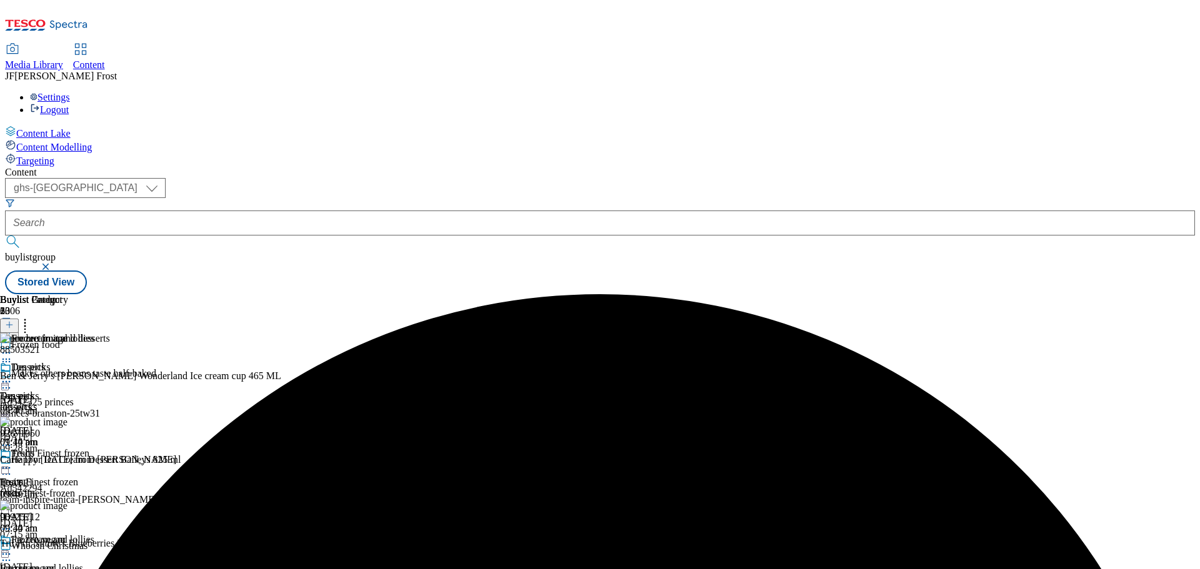
click at [12, 548] on icon at bounding box center [6, 554] width 12 height 12
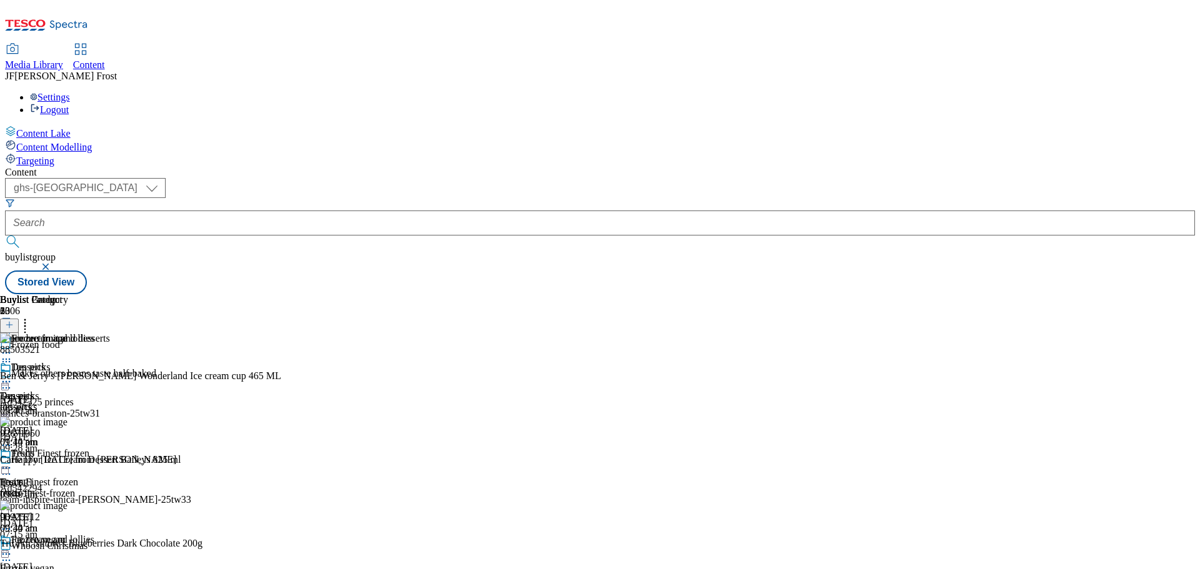
scroll to position [100, 0]
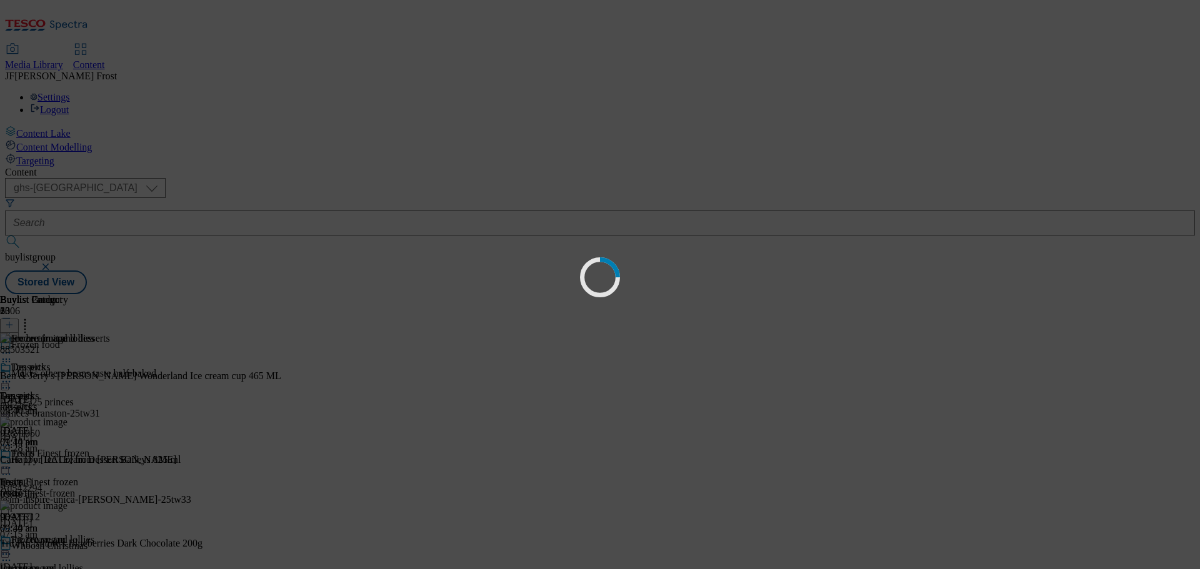
scroll to position [0, 0]
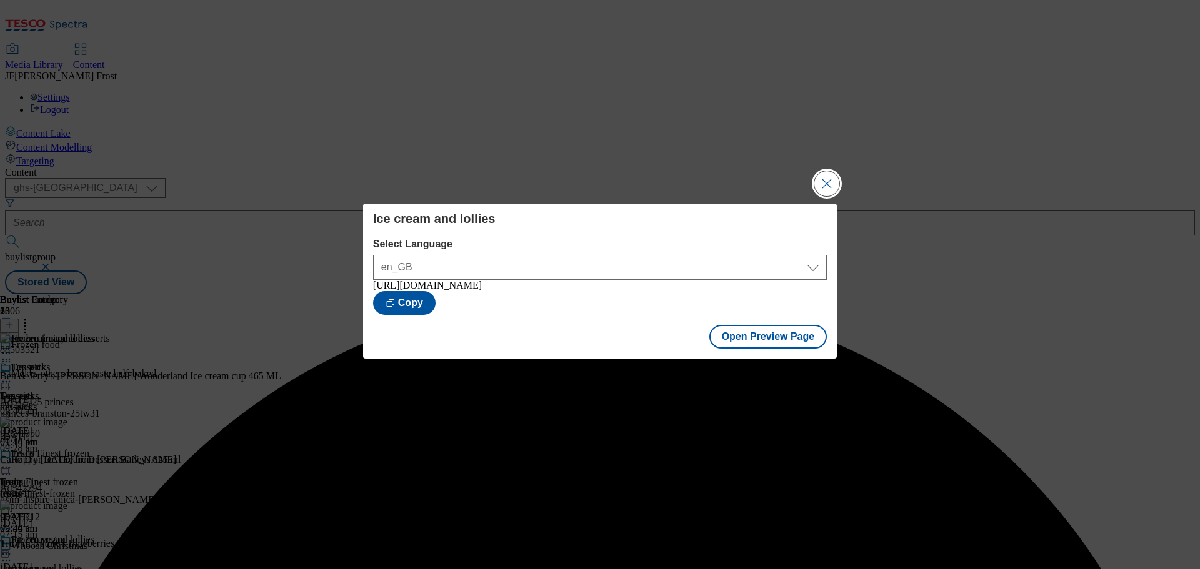
click at [822, 171] on button "Close Modal" at bounding box center [826, 183] width 25 height 25
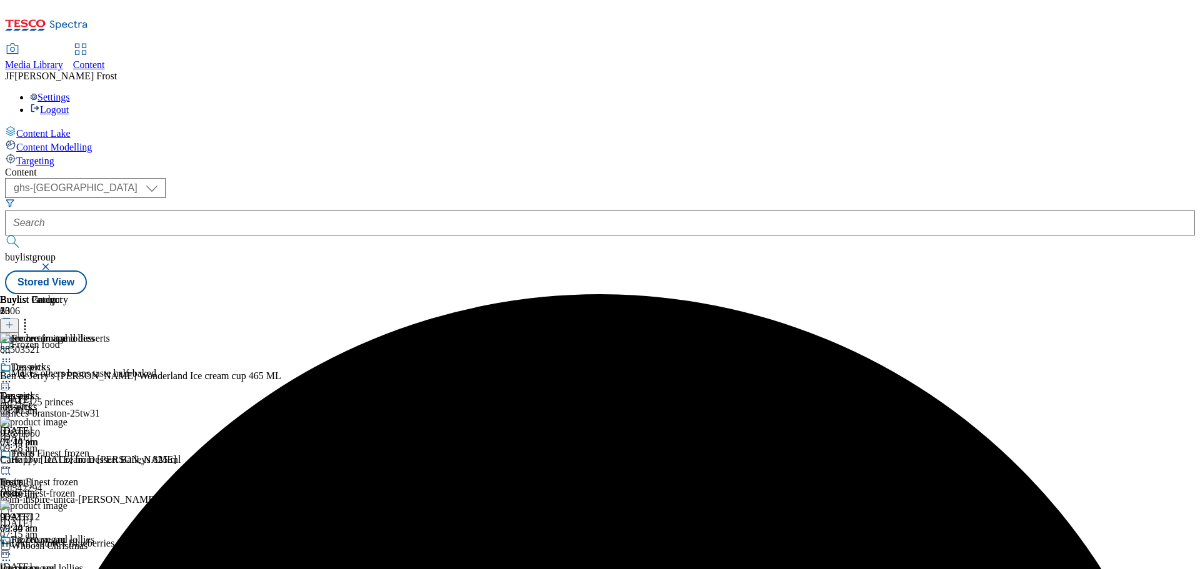
click at [12, 548] on icon at bounding box center [6, 554] width 12 height 12
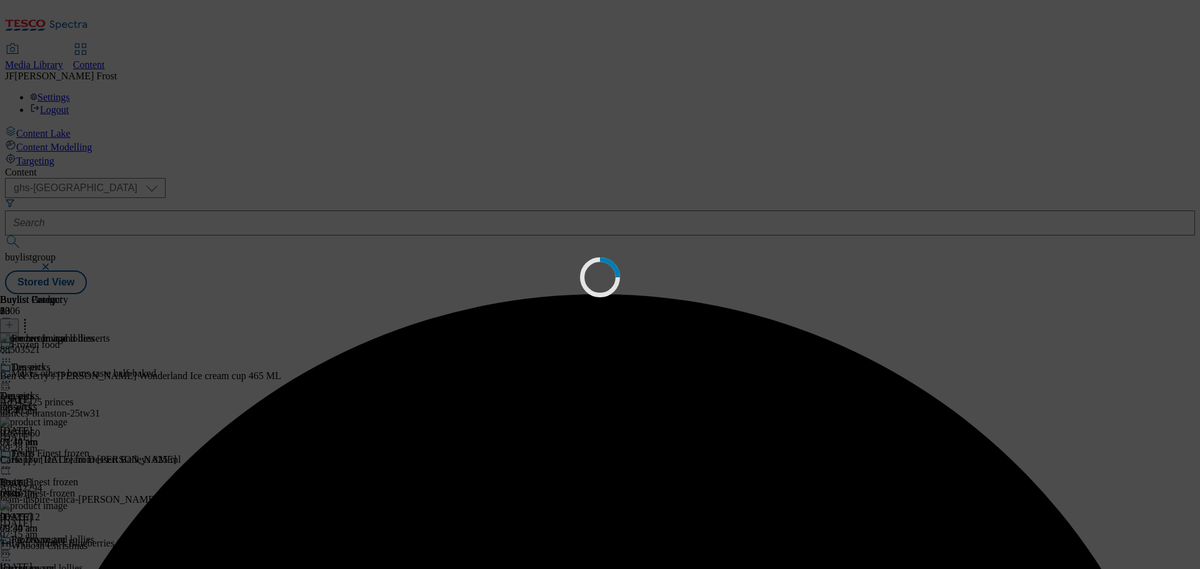
scroll to position [0, 0]
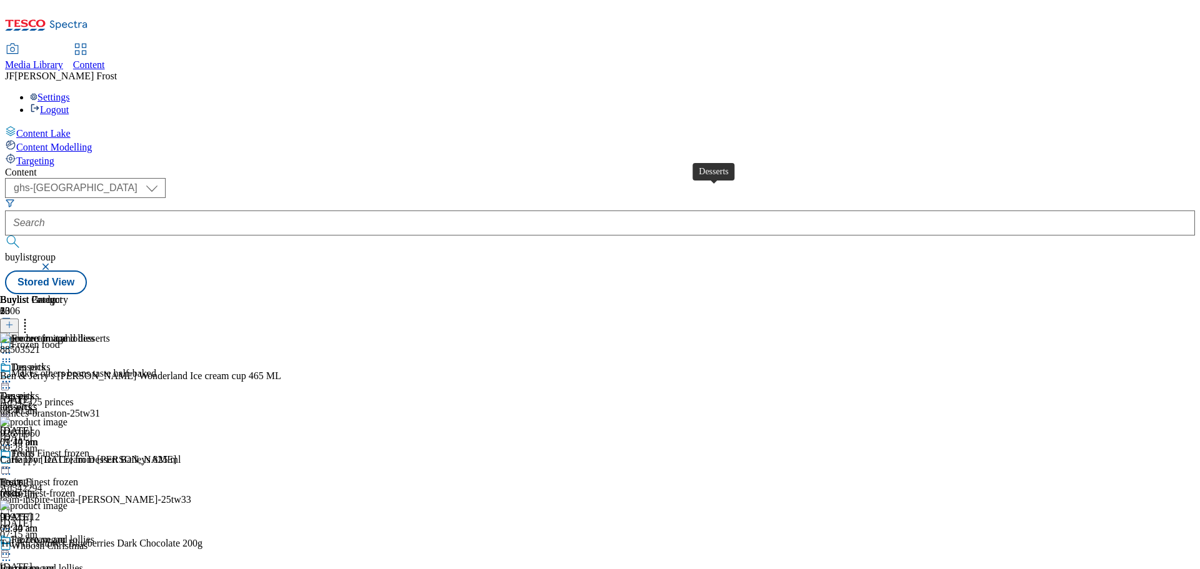
click at [45, 362] on div "Desserts" at bounding box center [28, 367] width 34 height 11
click at [12, 376] on icon at bounding box center [6, 382] width 12 height 12
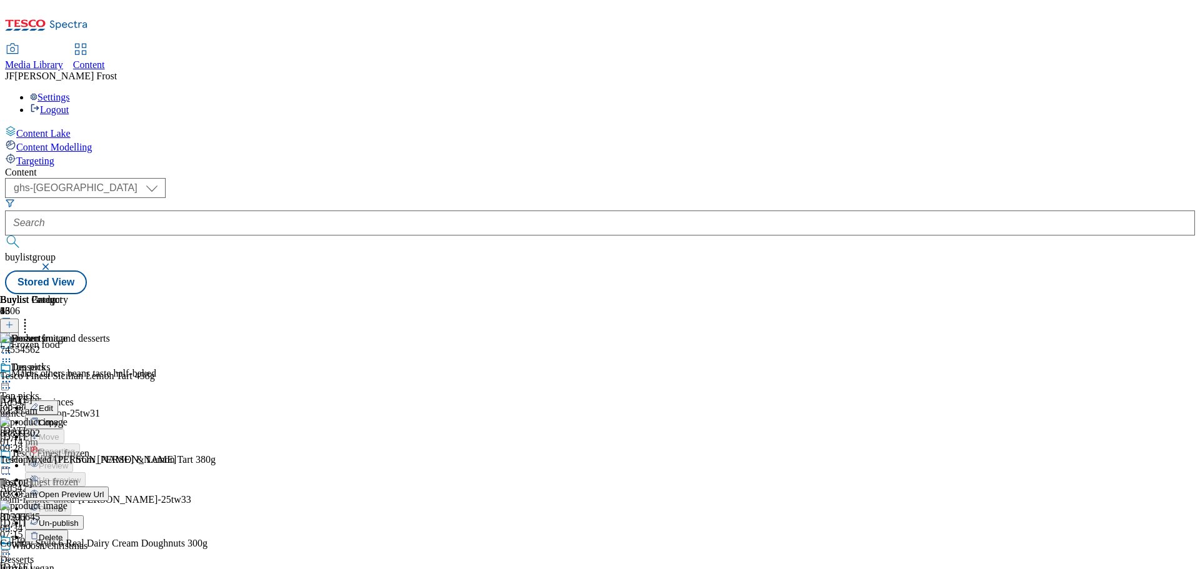
click at [79, 519] on span "Un-publish" at bounding box center [59, 523] width 40 height 9
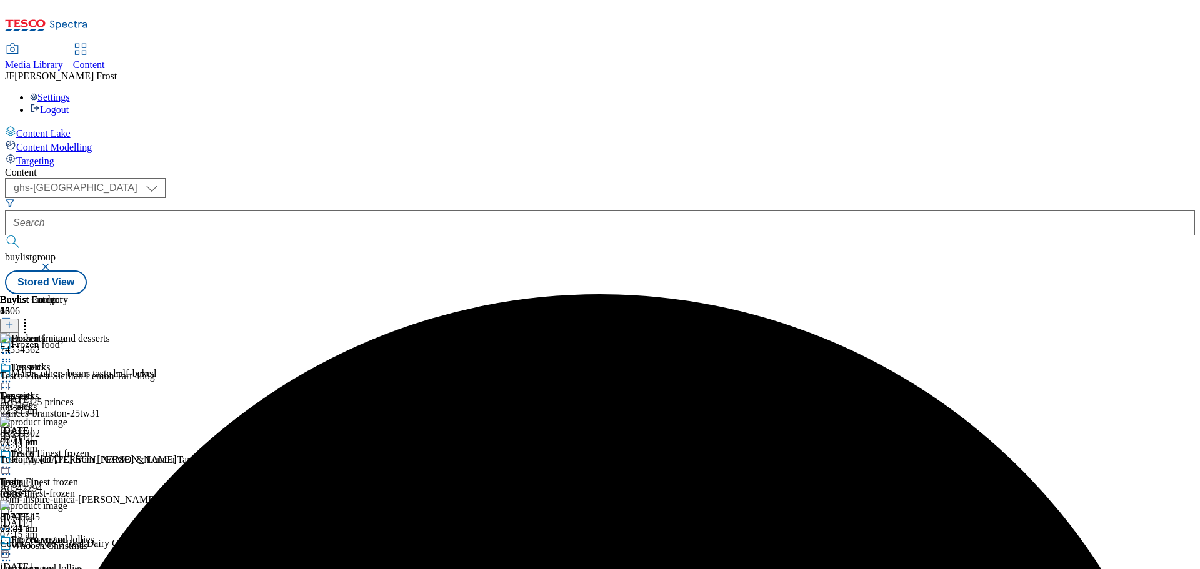
click at [12, 376] on icon at bounding box center [6, 382] width 12 height 12
click at [81, 475] on span "Un-preview" at bounding box center [60, 479] width 42 height 9
click at [9, 322] on line at bounding box center [9, 325] width 0 height 6
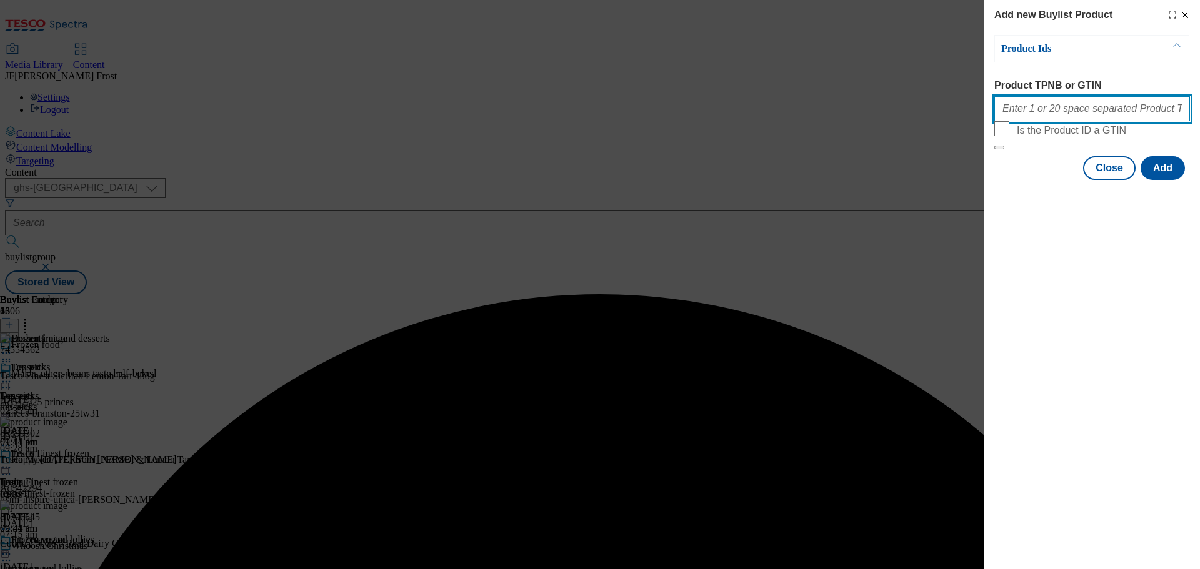
click at [1020, 117] on input "Product TPNB or GTIN" at bounding box center [1092, 108] width 196 height 25
type input "v"
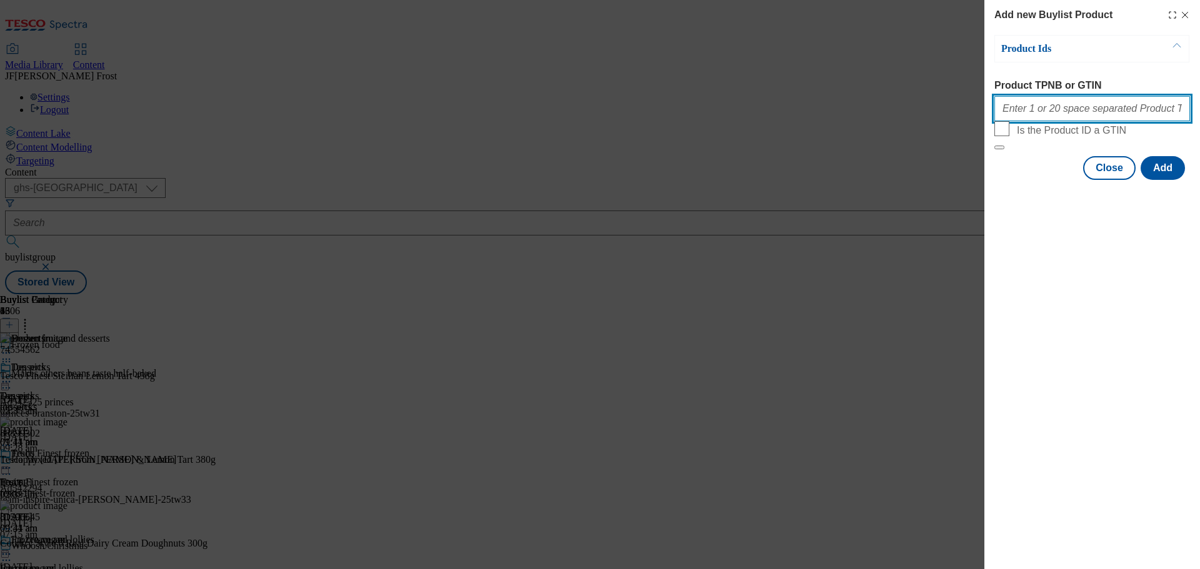
paste input "96822684 96776882 96536124 96482958 96711124 96436876 96925793 96821132"
type input "96822684 96776882 96536124 96482958 96711124 96436876 96925793 96821132"
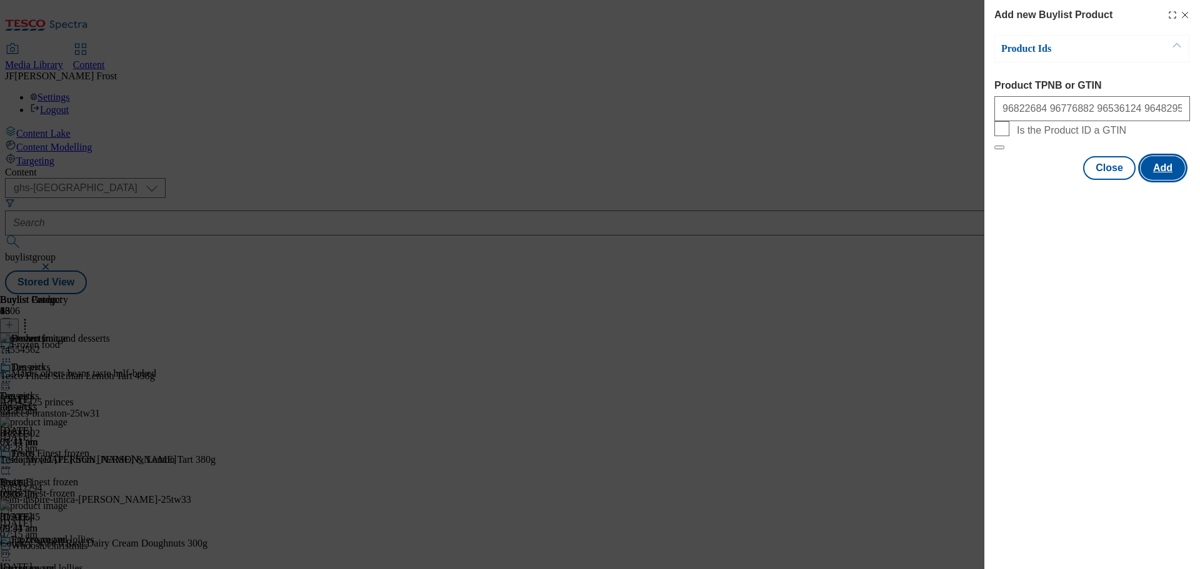
click at [1162, 180] on button "Add" at bounding box center [1162, 168] width 44 height 24
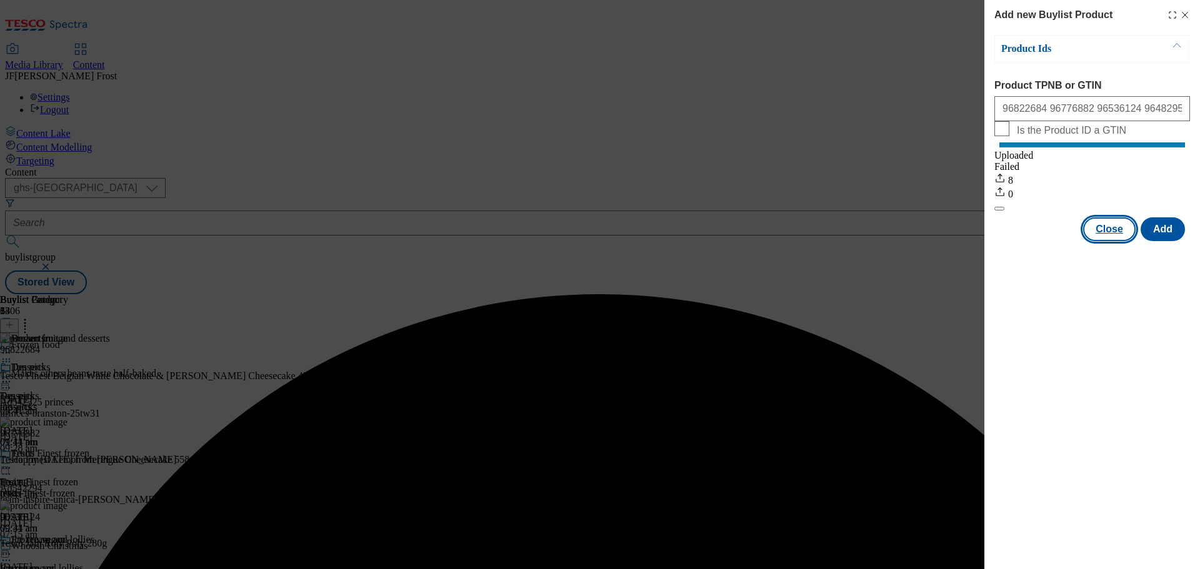
click at [1122, 241] on button "Close" at bounding box center [1109, 229] width 52 height 24
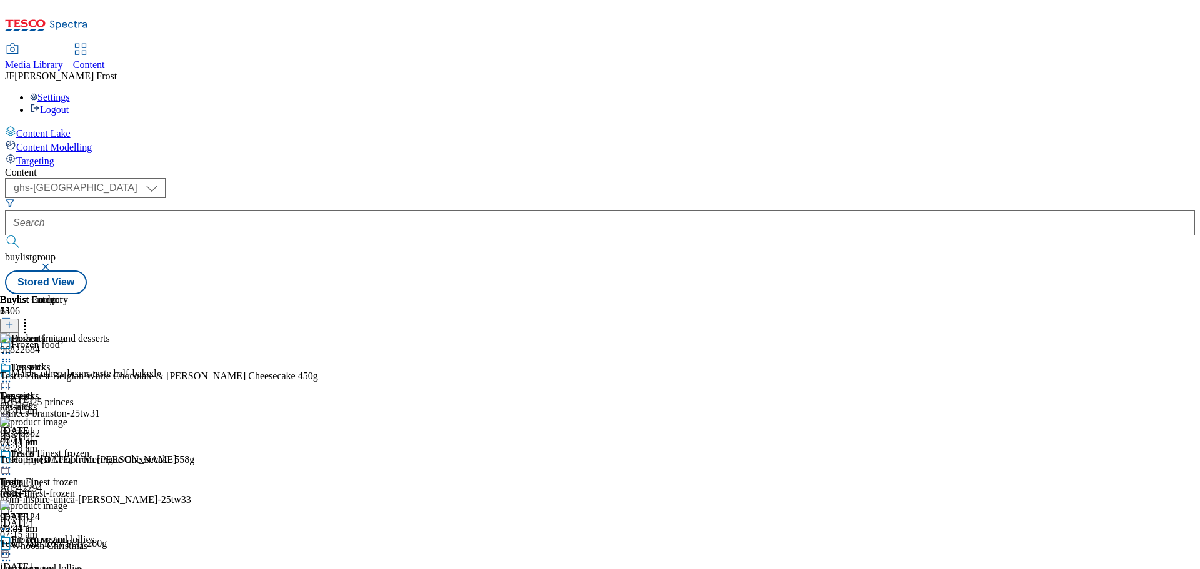
click at [12, 376] on icon at bounding box center [6, 382] width 12 height 12
click at [68, 461] on span "Preview" at bounding box center [53, 465] width 29 height 9
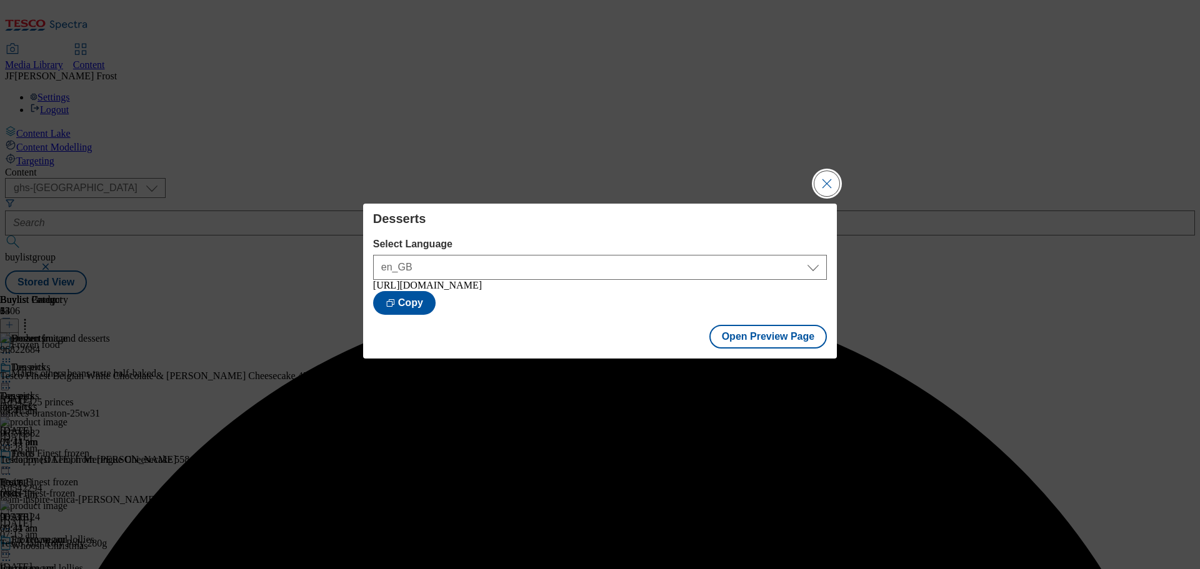
click at [830, 177] on button "Close Modal" at bounding box center [826, 183] width 25 height 25
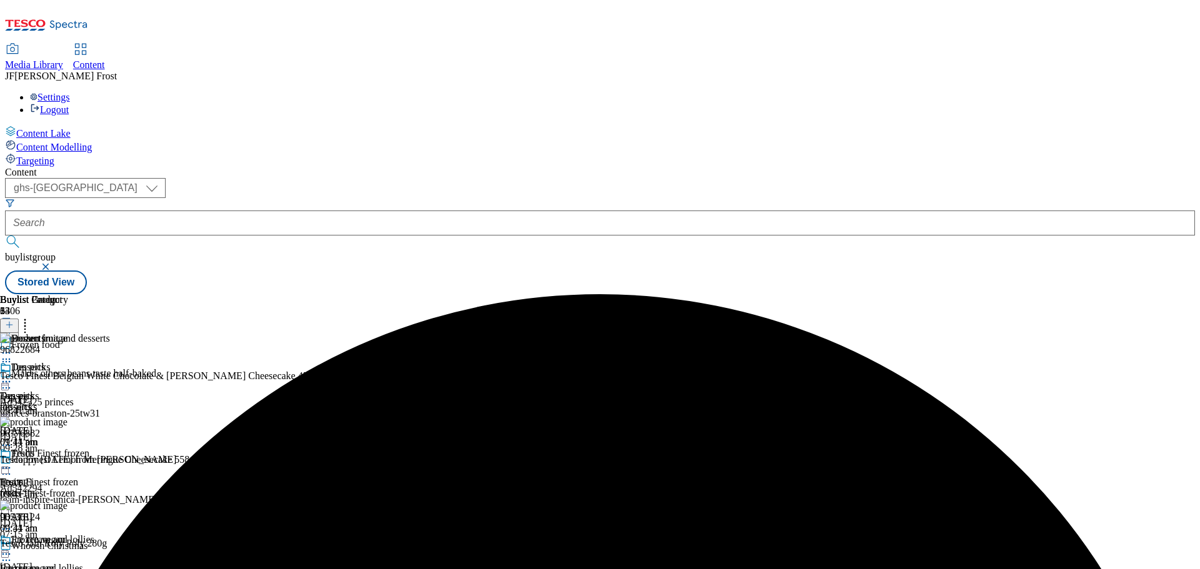
click at [12, 376] on icon at bounding box center [6, 382] width 12 height 12
click at [66, 504] on span "Publish" at bounding box center [52, 508] width 27 height 9
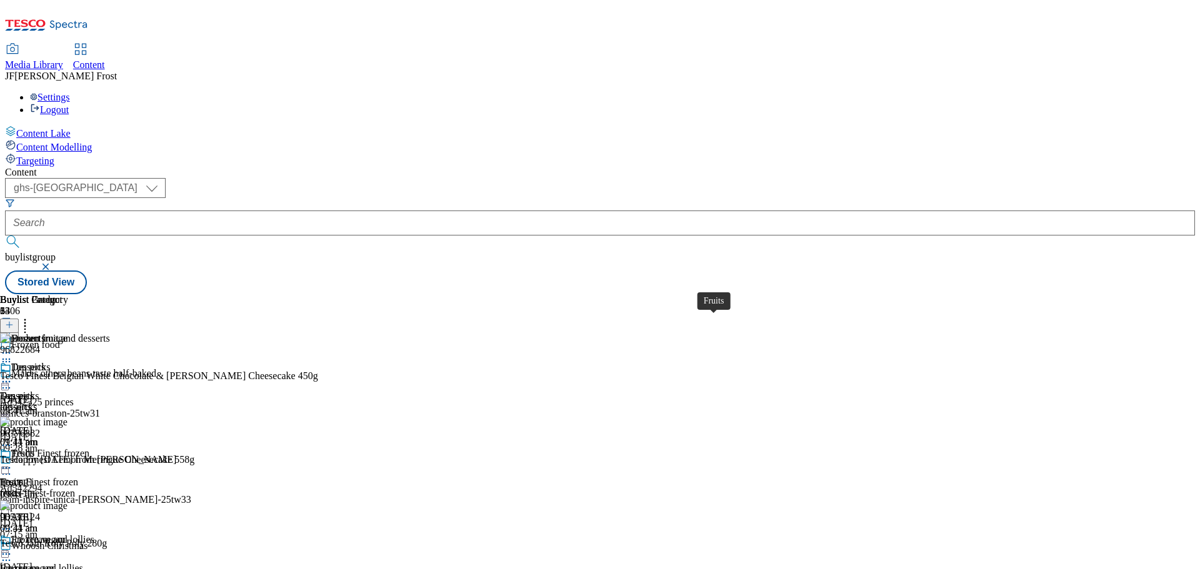
click at [34, 448] on span "Fruits" at bounding box center [22, 455] width 23 height 14
click at [12, 462] on icon at bounding box center [6, 468] width 12 height 12
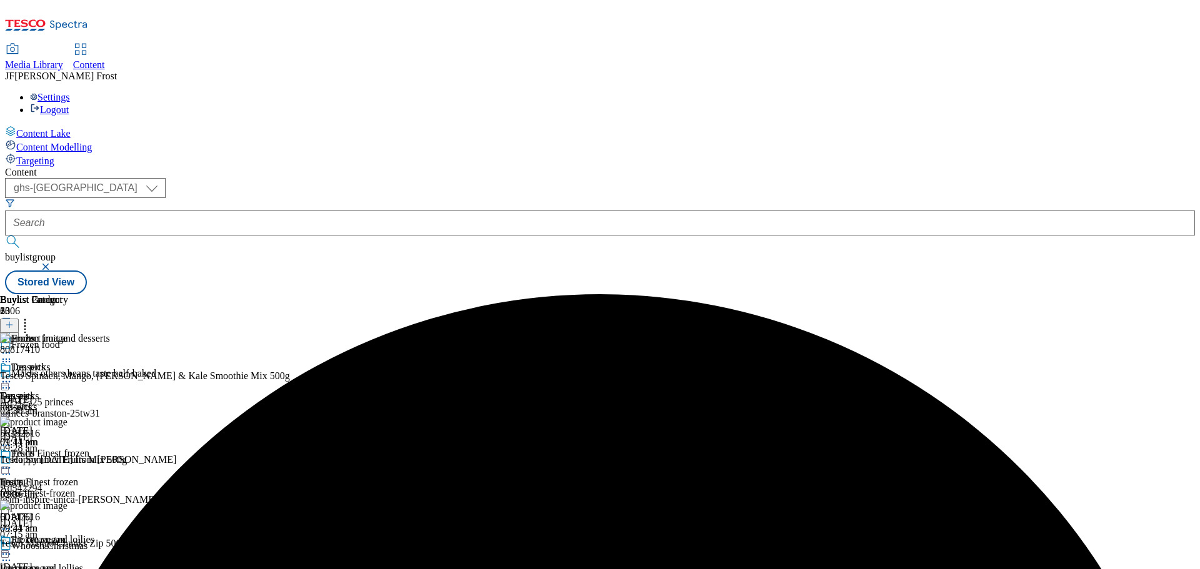
scroll to position [0, 0]
click at [12, 462] on icon at bounding box center [6, 468] width 12 height 12
click at [81, 562] on span "Un-preview" at bounding box center [60, 566] width 42 height 9
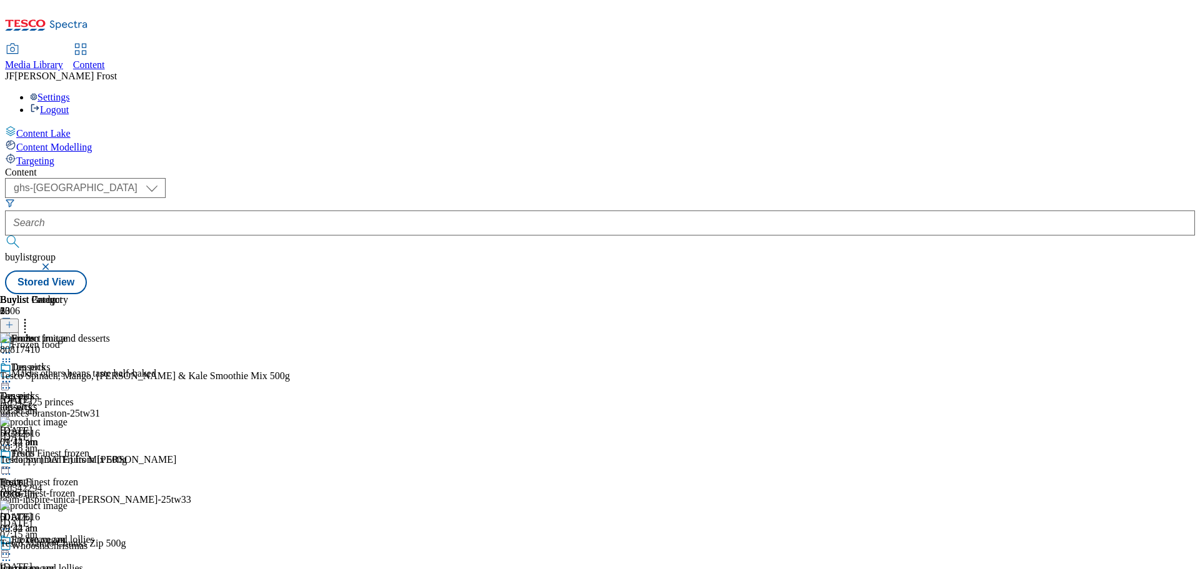
click at [11, 467] on circle at bounding box center [10, 468] width 2 height 2
click at [31, 317] on icon at bounding box center [25, 323] width 12 height 12
click at [14, 321] on icon at bounding box center [9, 325] width 9 height 9
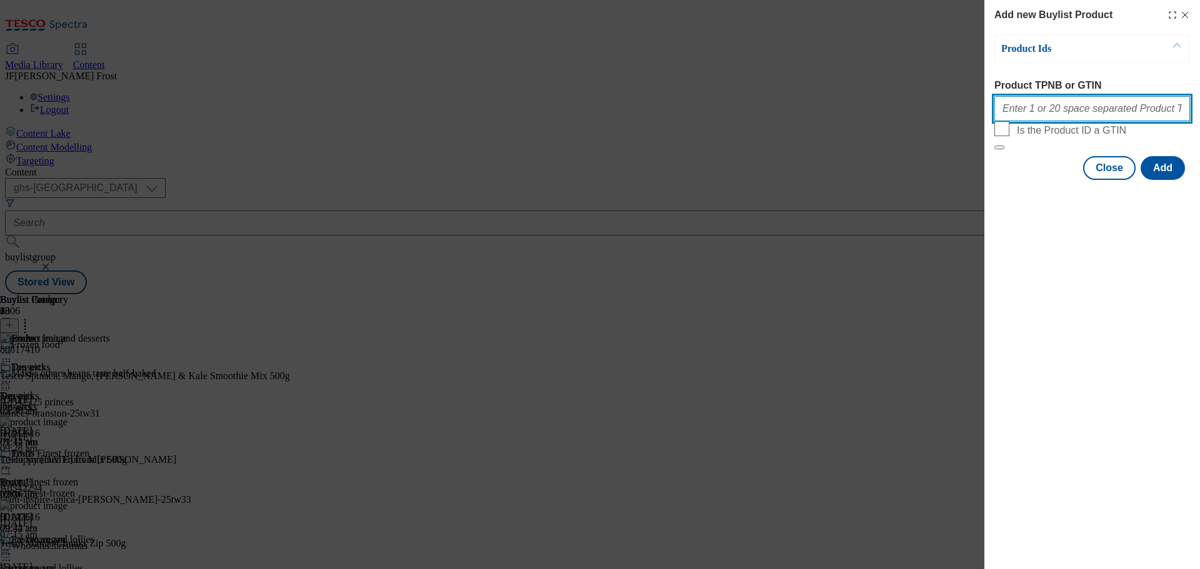
click at [1063, 109] on input "Product TPNB or GTIN" at bounding box center [1092, 108] width 196 height 25
paste input "96922600 97175210 97026029 96878502"
type input "96922600 97175210 97026029 96878502"
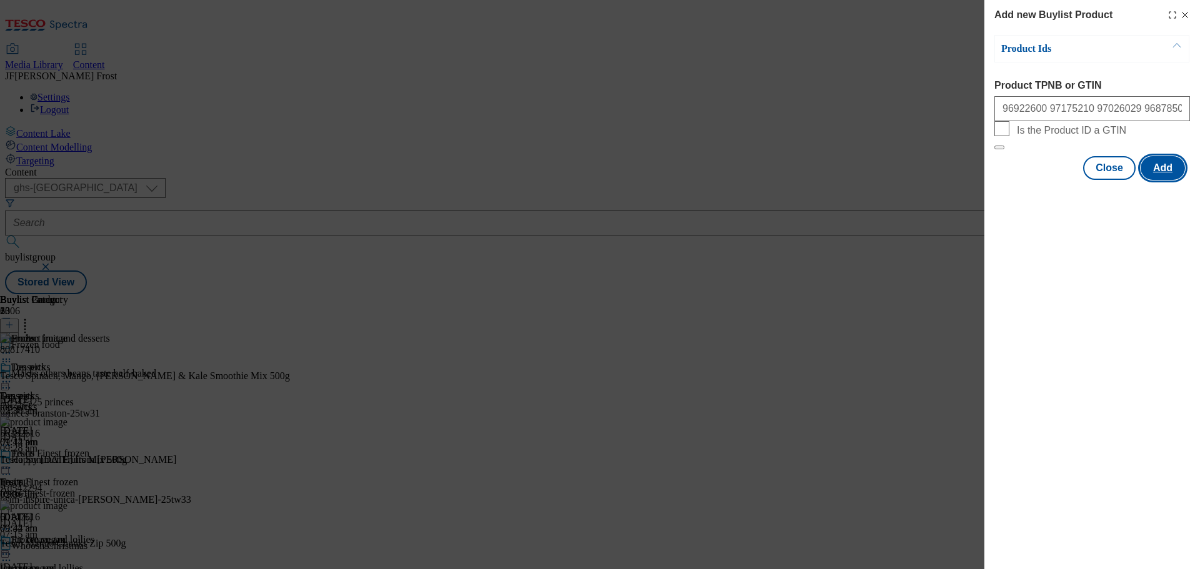
click at [1166, 180] on button "Add" at bounding box center [1162, 168] width 44 height 24
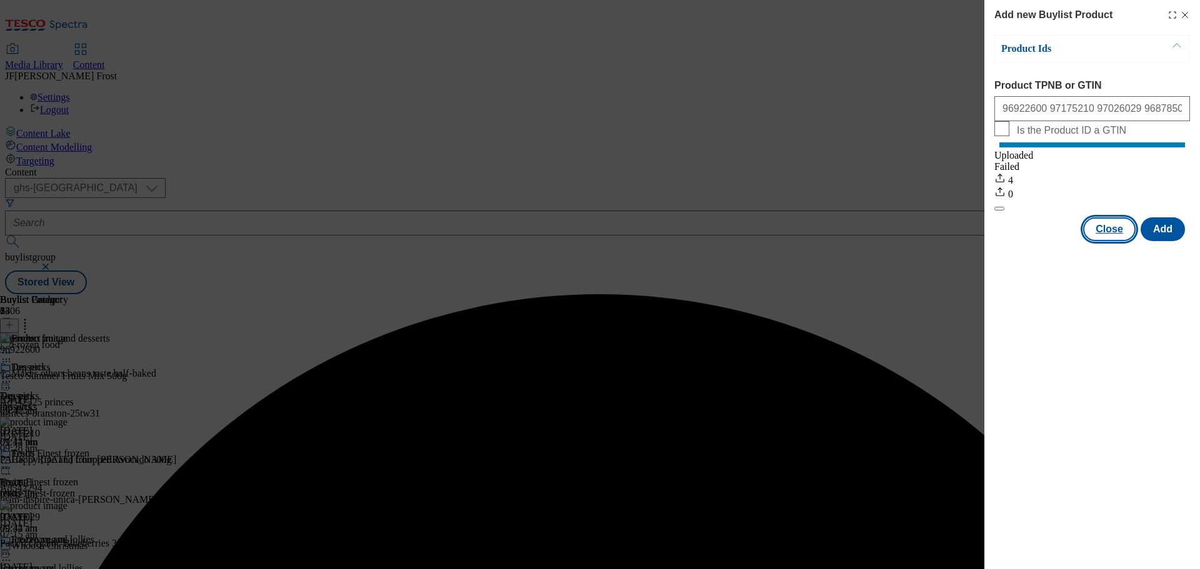
click at [1117, 237] on button "Close" at bounding box center [1109, 229] width 52 height 24
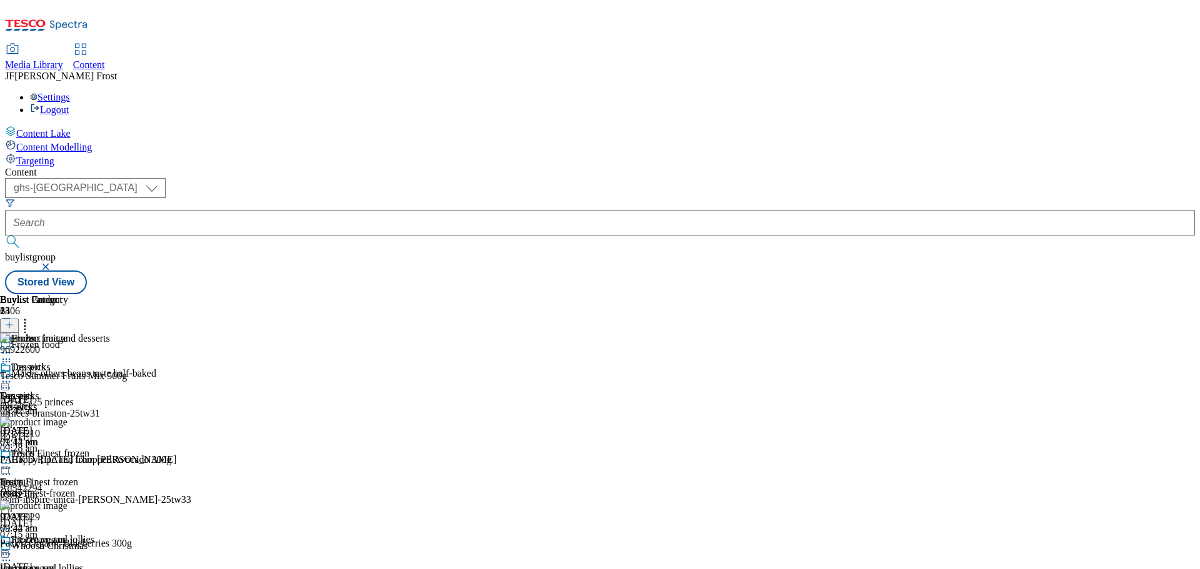
click at [31, 317] on icon at bounding box center [25, 323] width 12 height 12
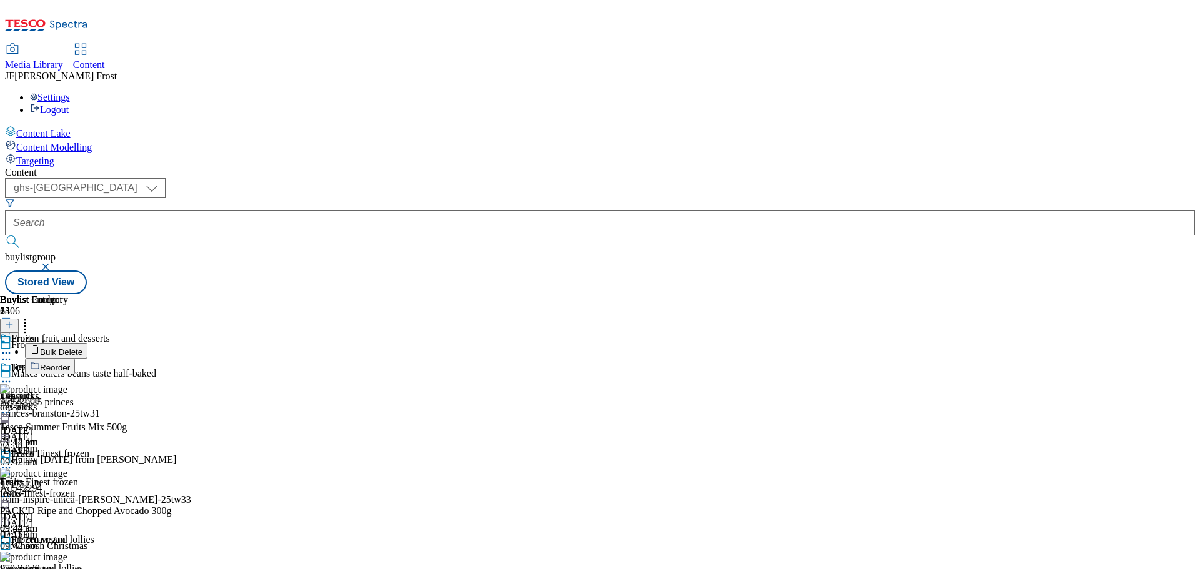
click at [75, 359] on button "Reorder" at bounding box center [50, 367] width 50 height 16
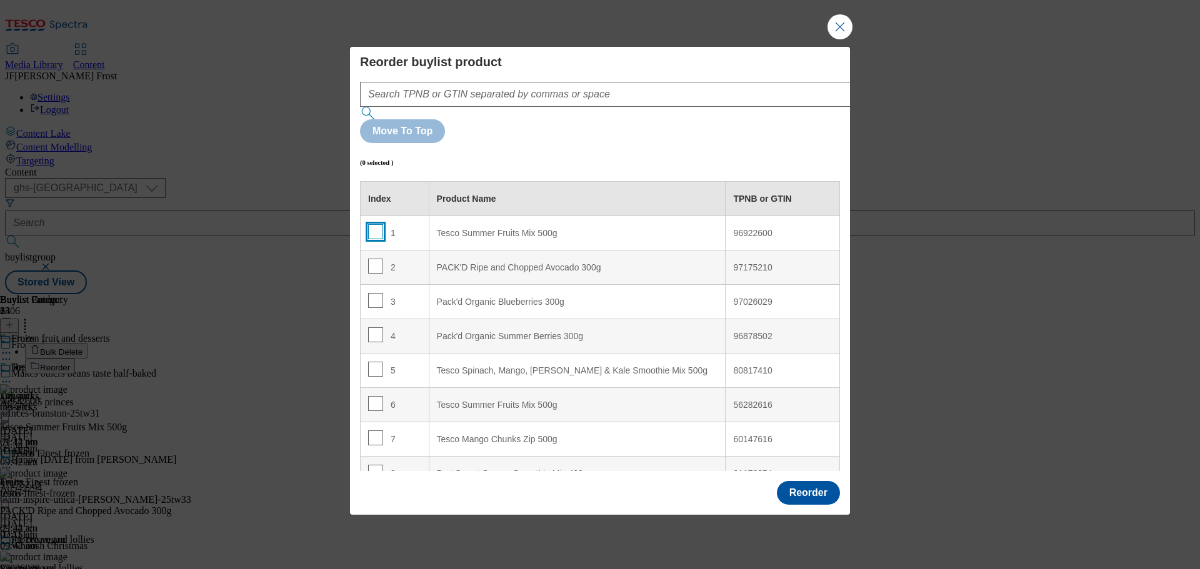
click at [372, 224] on input "Modal" at bounding box center [375, 231] width 15 height 15
checkbox input "true"
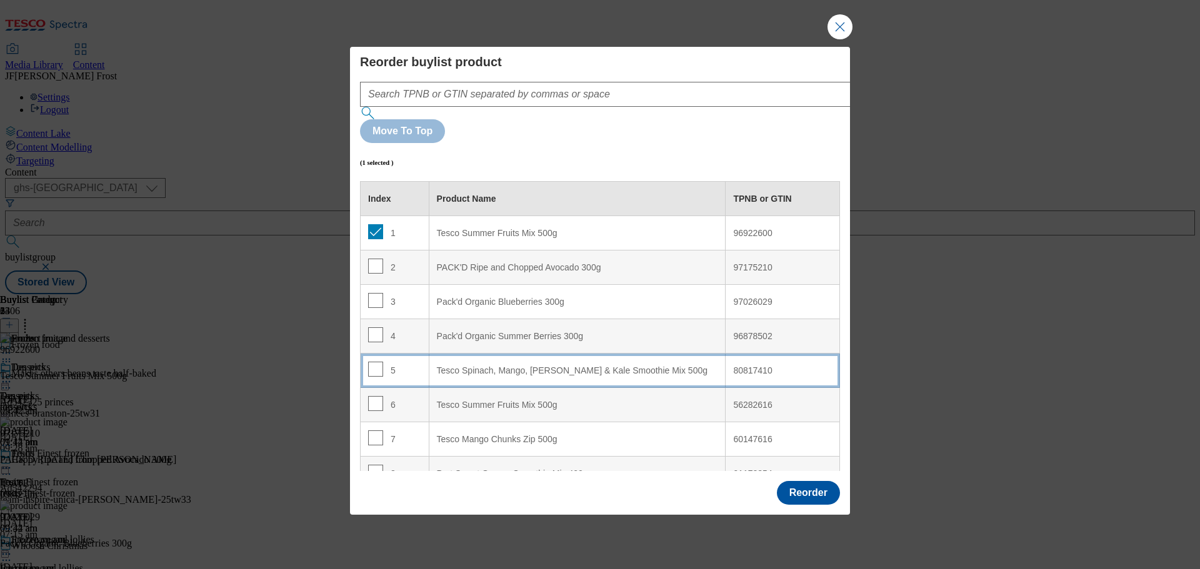
click at [461, 354] on 500g "Tesco Spinach, Mango, Kiwi & Kale Smoothie Mix 500g" at bounding box center [577, 371] width 297 height 34
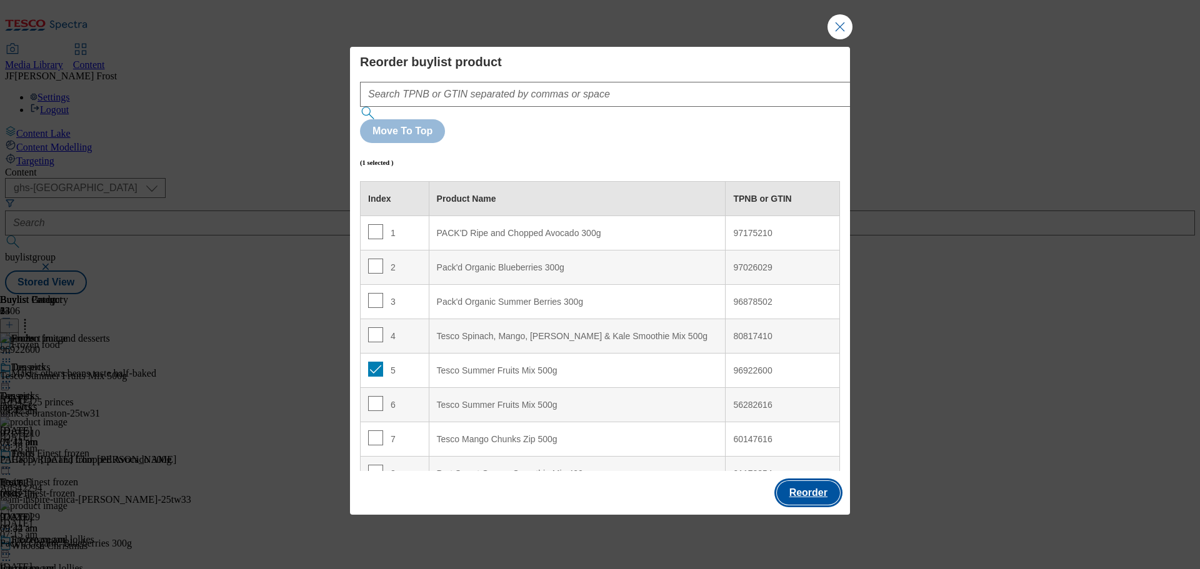
click at [793, 481] on button "Reorder" at bounding box center [808, 493] width 63 height 24
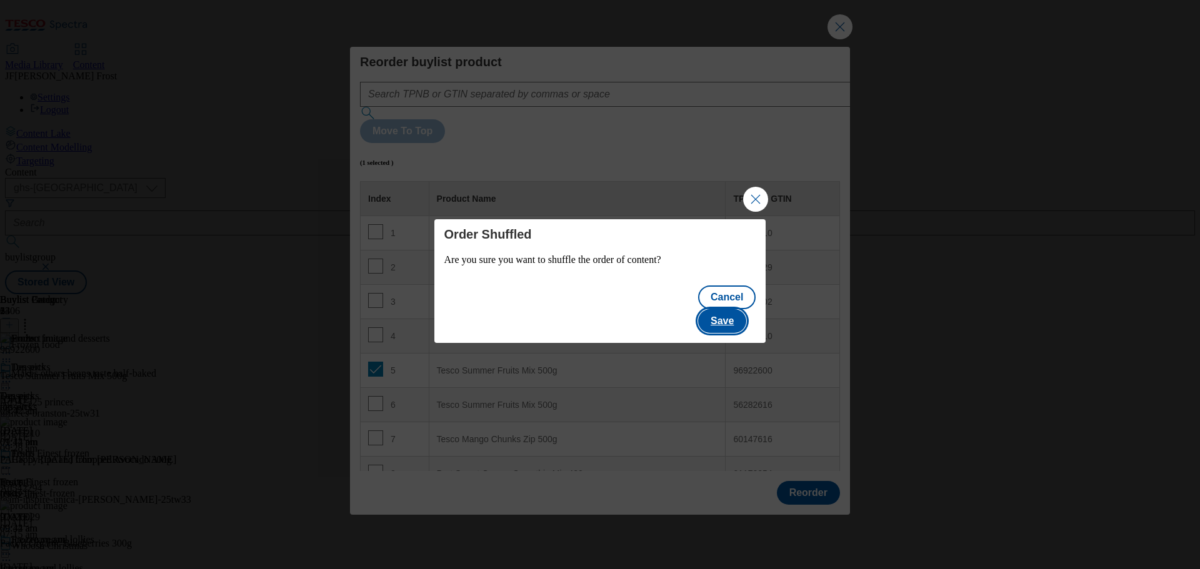
click at [732, 309] on button "Save" at bounding box center [722, 321] width 48 height 24
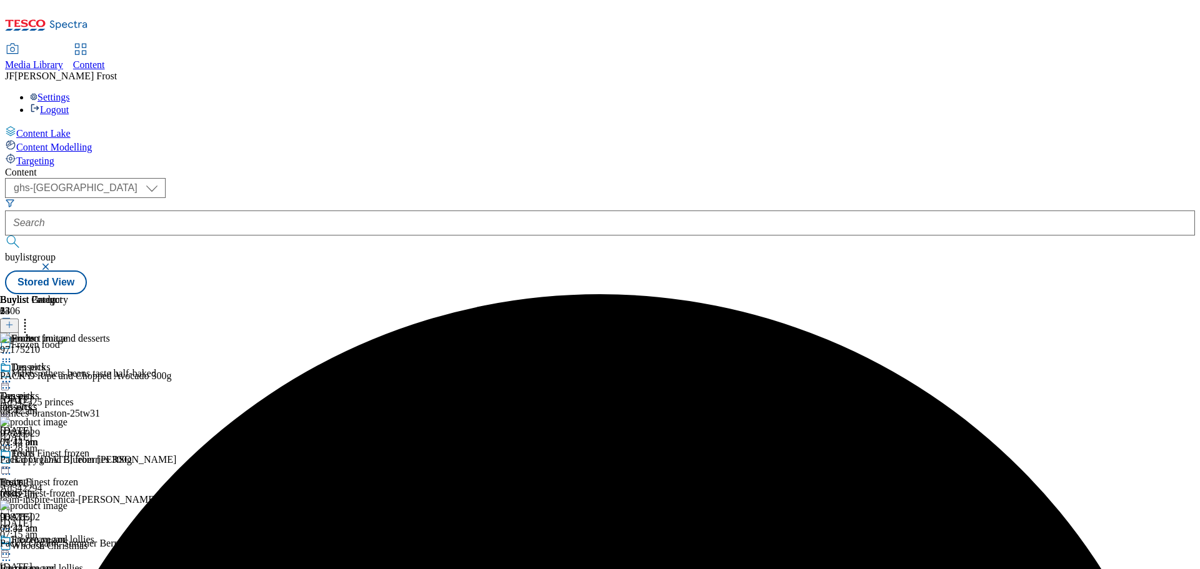
click at [12, 462] on icon at bounding box center [6, 468] width 12 height 12
click at [68, 547] on span "Preview" at bounding box center [53, 551] width 29 height 9
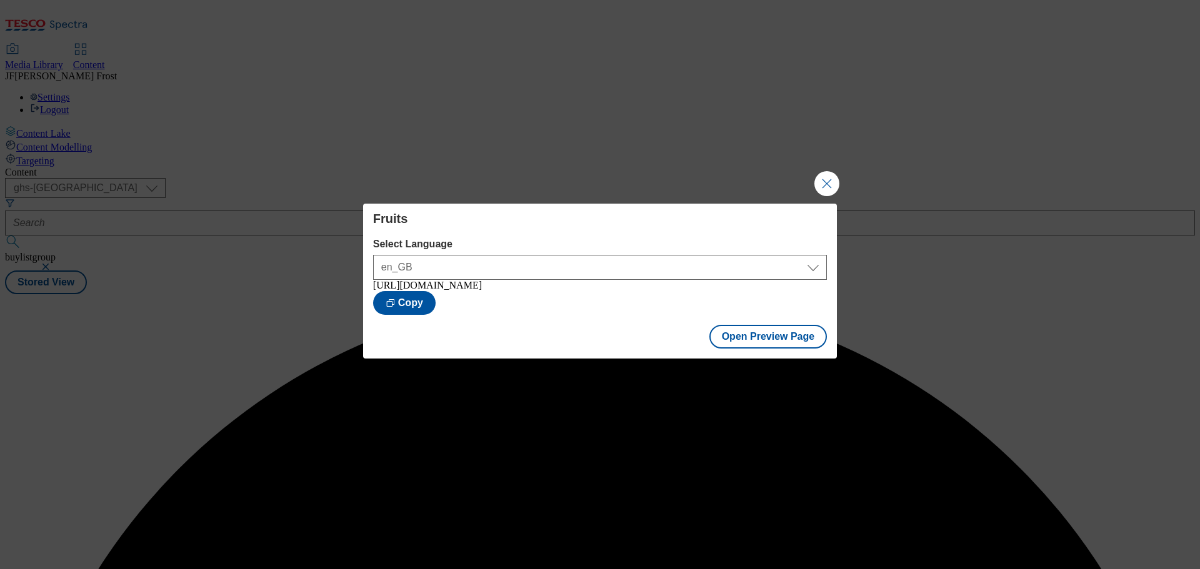
scroll to position [0, 0]
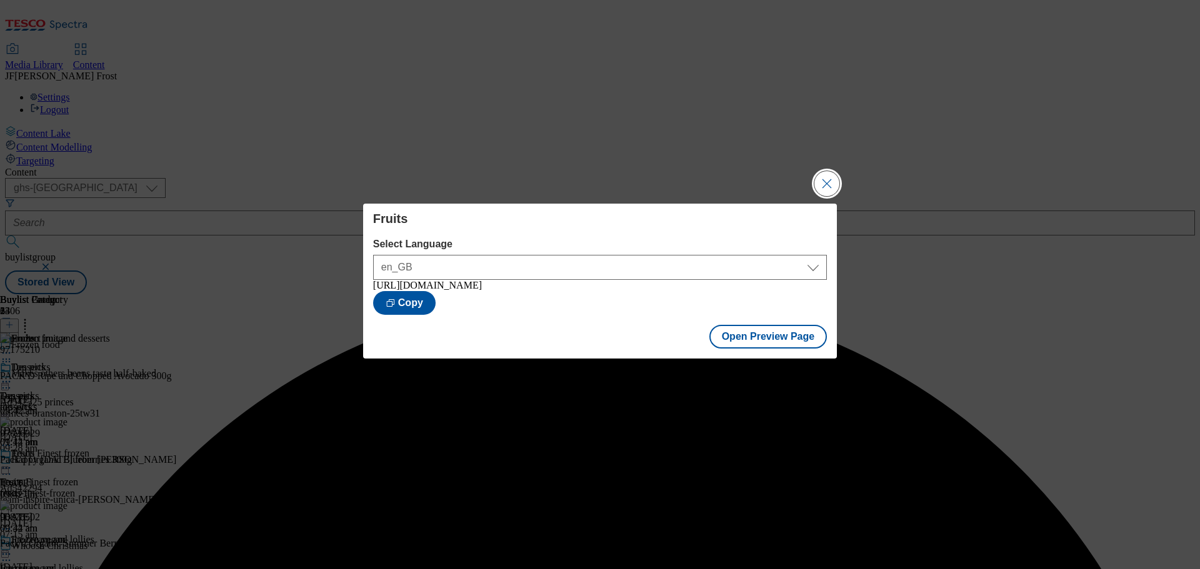
click at [828, 174] on button "Close Modal" at bounding box center [826, 183] width 25 height 25
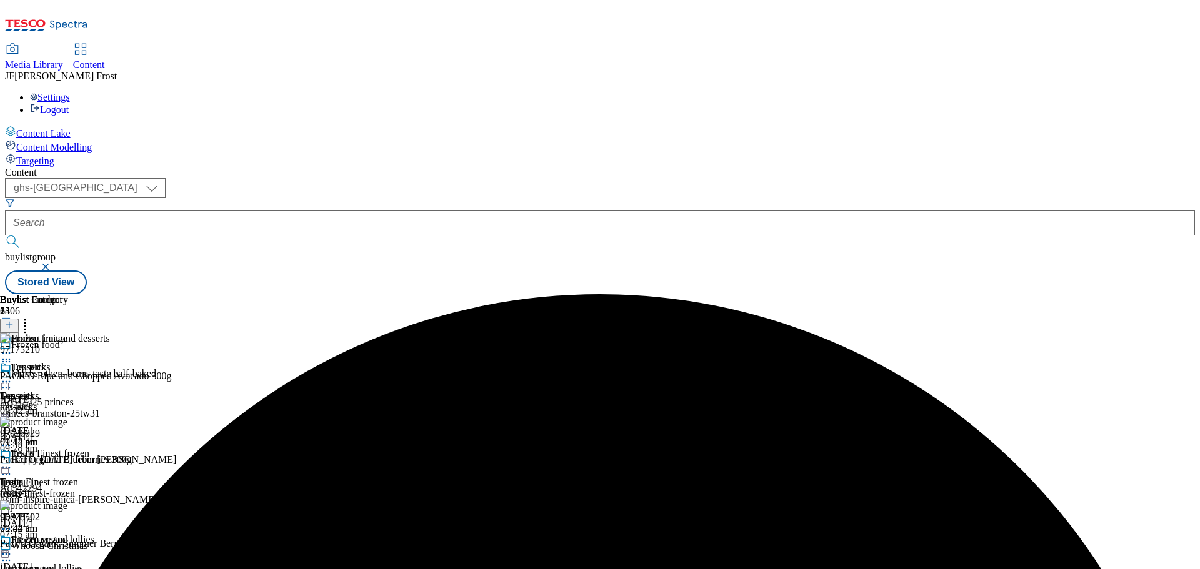
click at [12, 462] on icon at bounding box center [6, 468] width 12 height 12
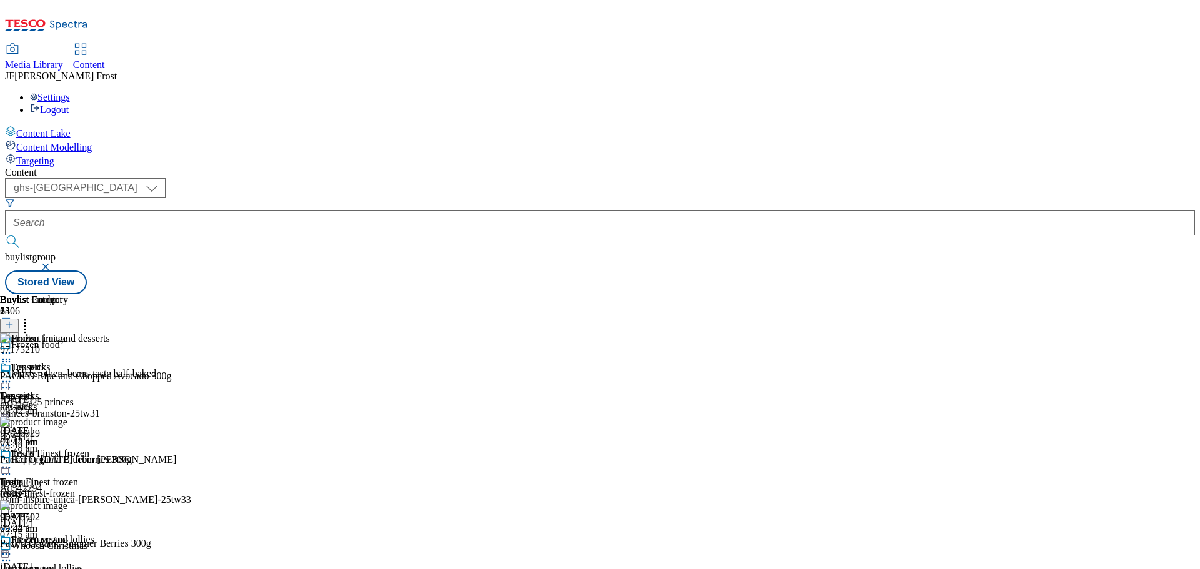
scroll to position [1125, 0]
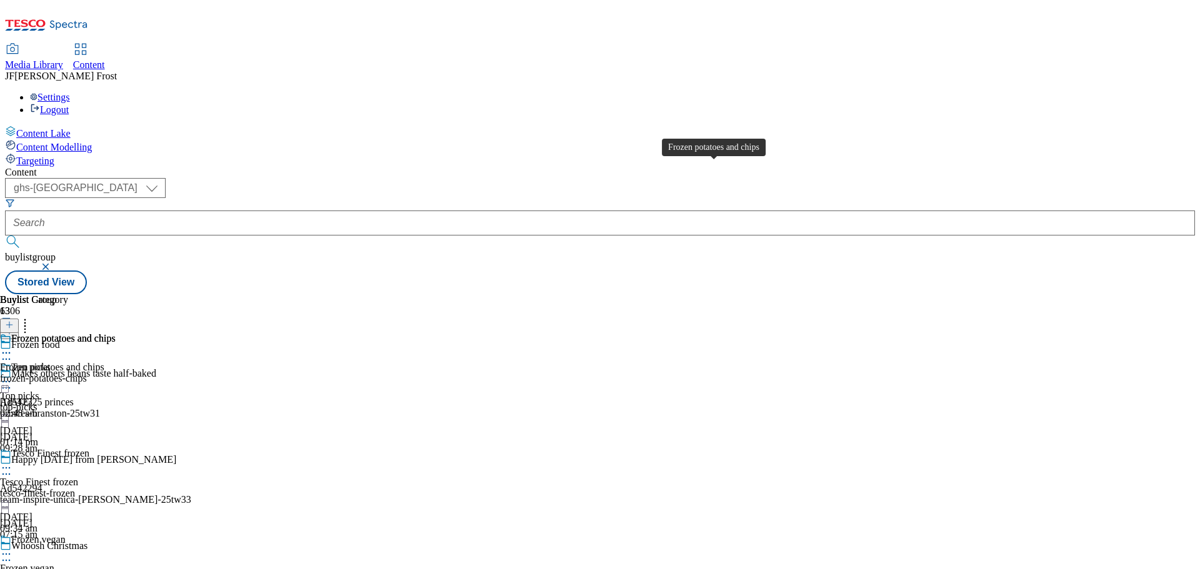
click at [116, 333] on div "Frozen potatoes and chips" at bounding box center [63, 338] width 104 height 11
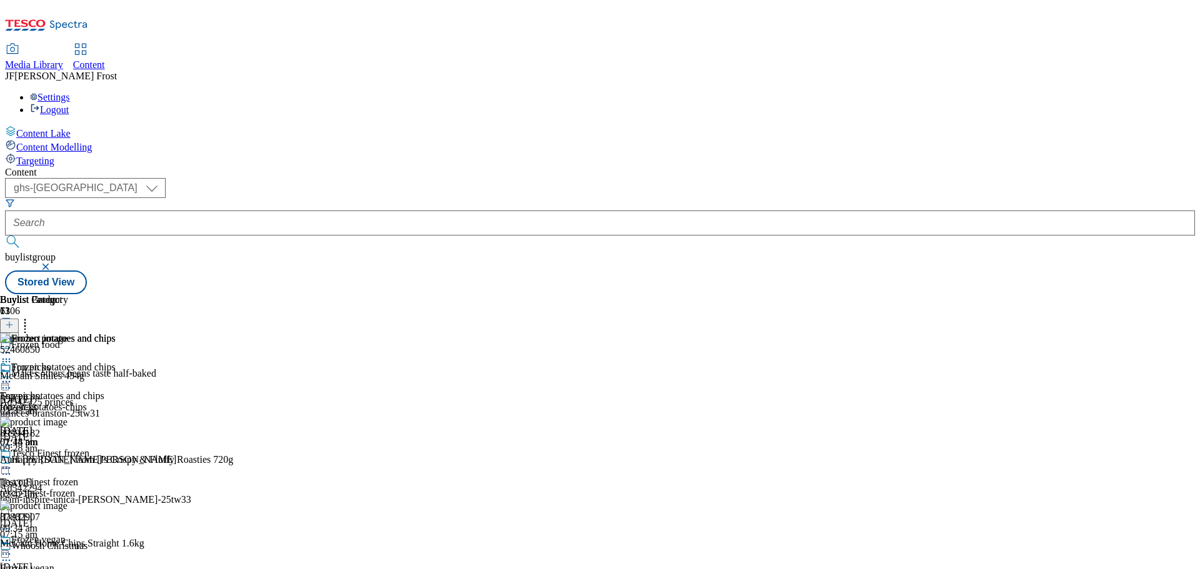
click at [12, 376] on icon at bounding box center [6, 382] width 12 height 12
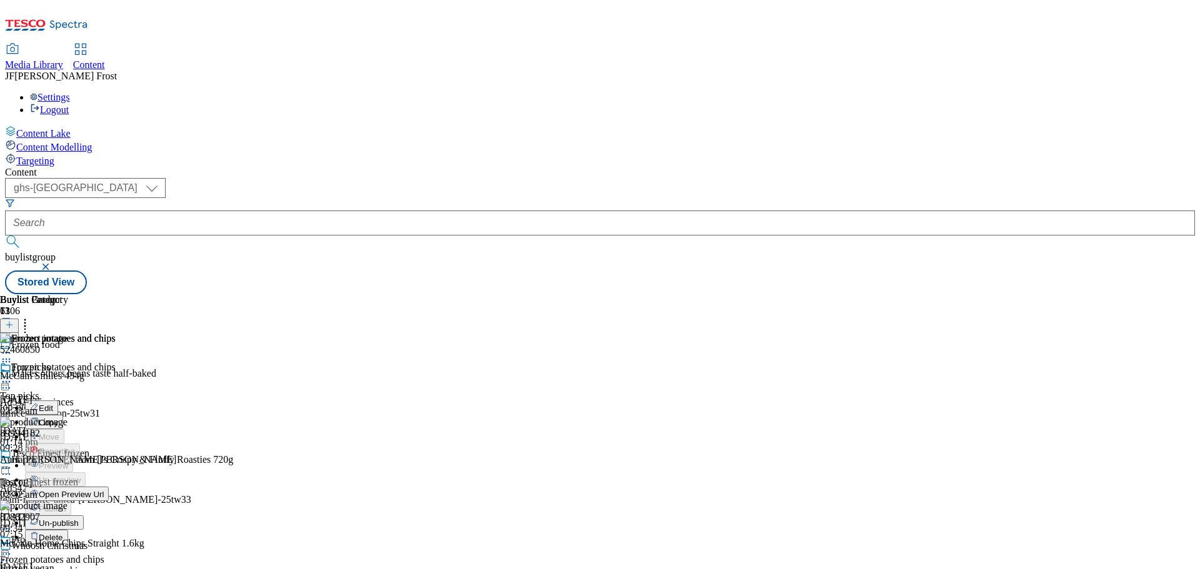
click at [79, 519] on span "Un-publish" at bounding box center [59, 523] width 40 height 9
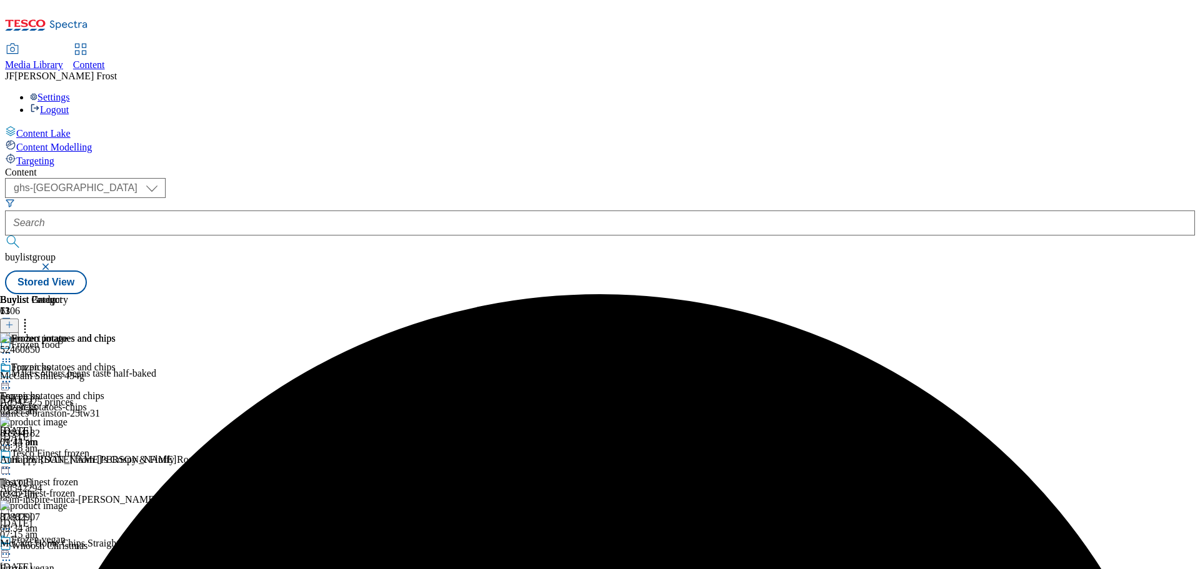
click at [12, 376] on icon at bounding box center [6, 382] width 12 height 12
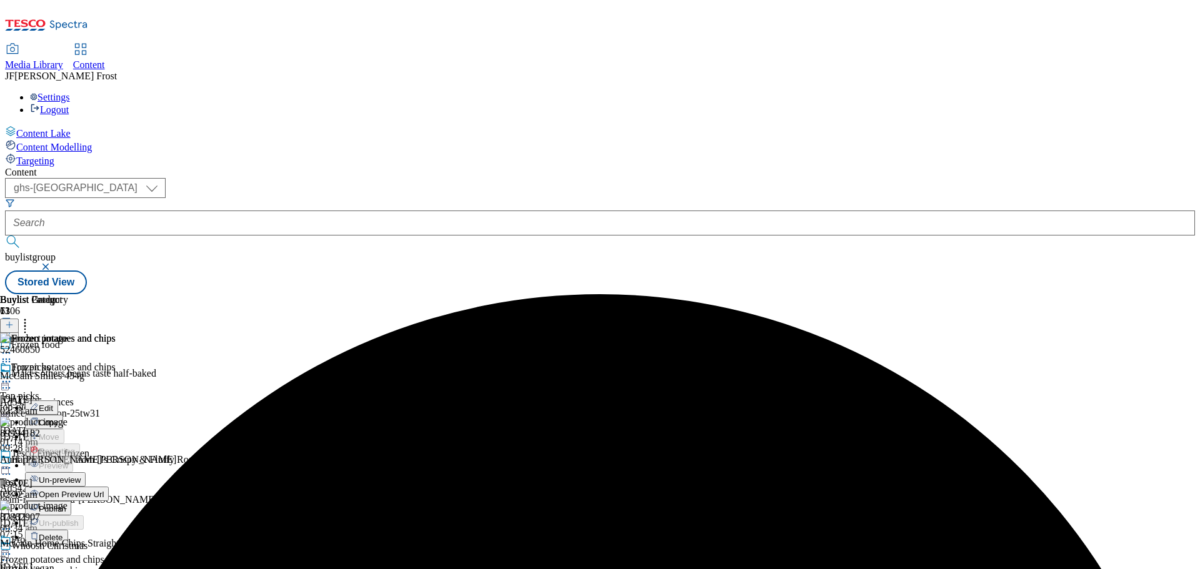
click at [81, 475] on span "Un-preview" at bounding box center [60, 479] width 42 height 9
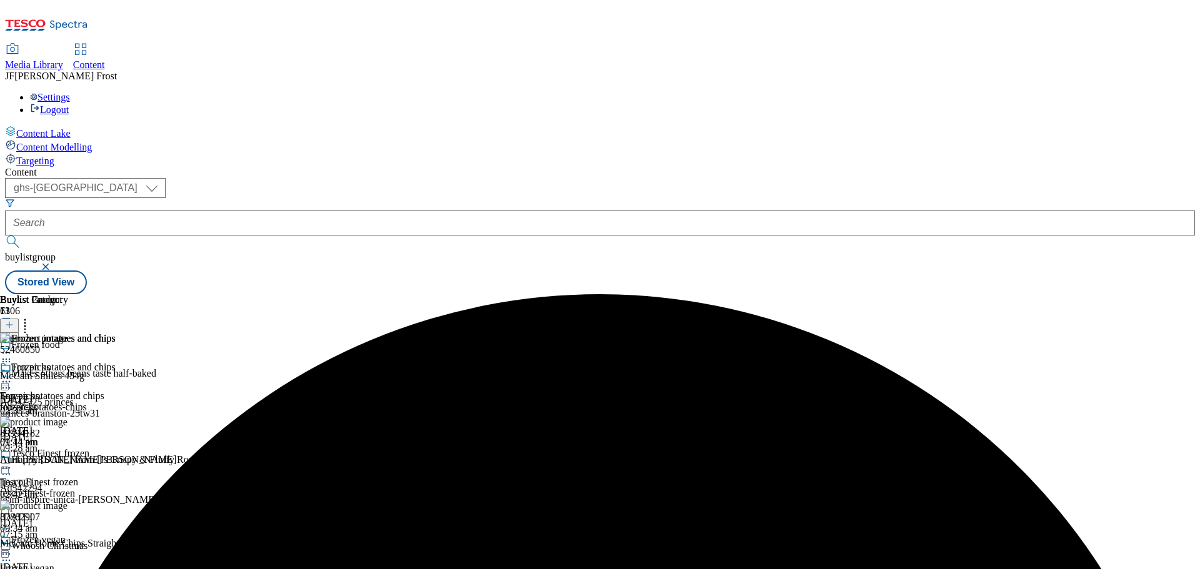
click at [14, 321] on icon at bounding box center [9, 325] width 9 height 9
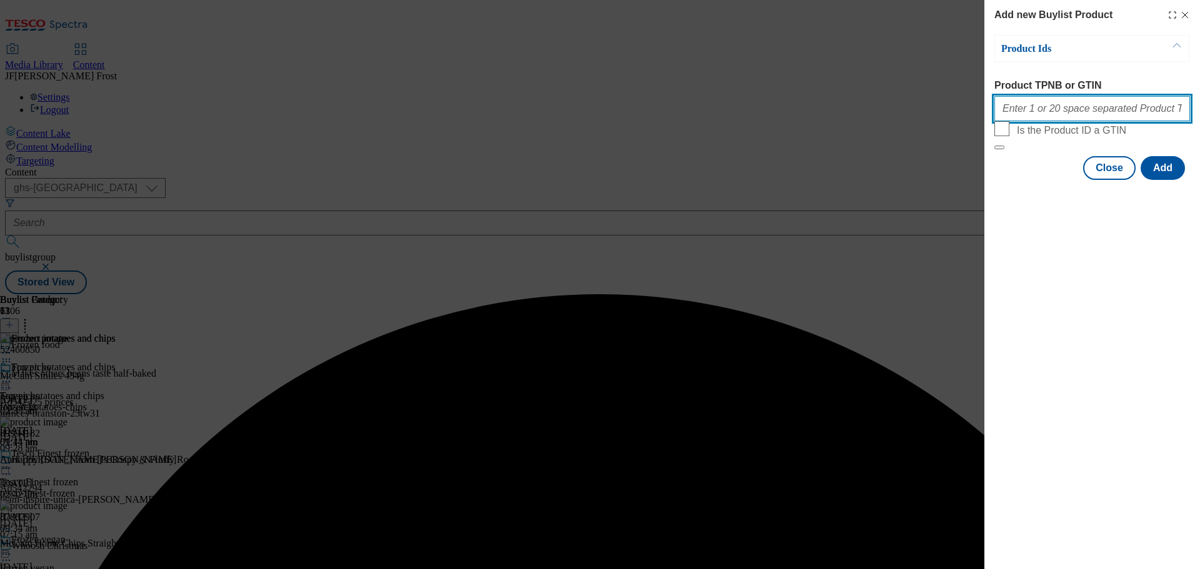
click at [1039, 109] on input "Product TPNB or GTIN" at bounding box center [1092, 108] width 196 height 25
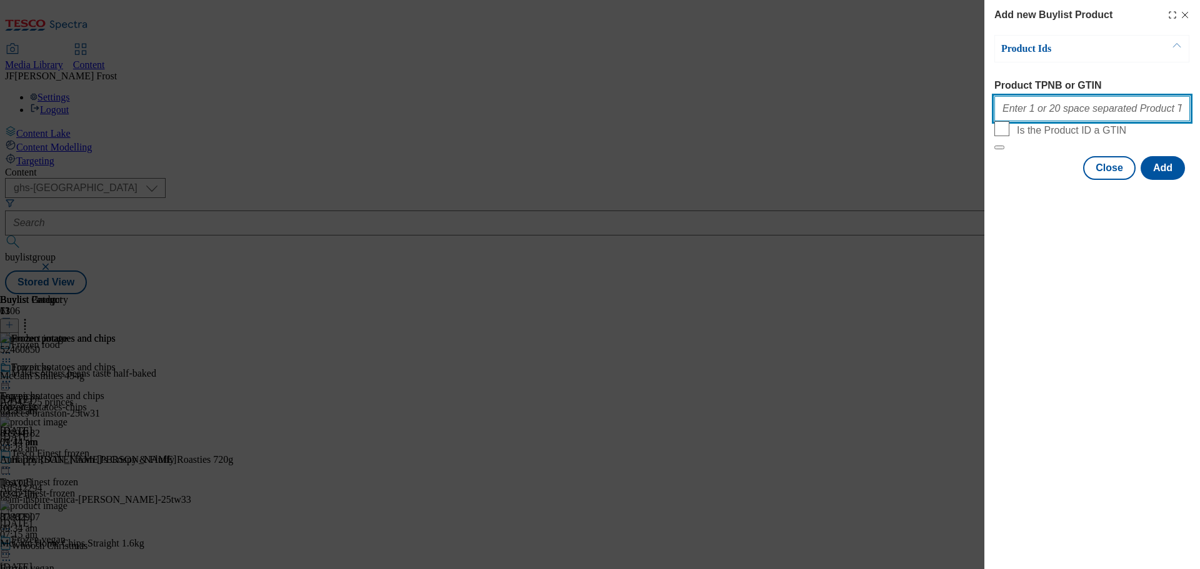
paste input "96239234 96970790 96932847 96814106 96936152 96815595 97060990"
type input "96239234 96970790 96932847 96814106 96936152 96815595 97060990"
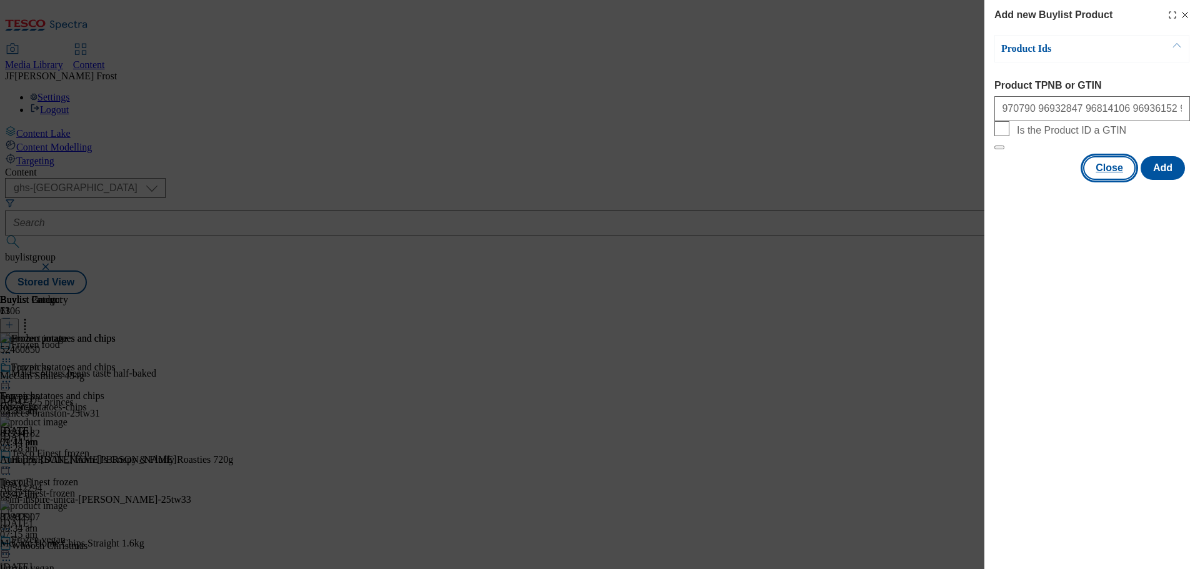
scroll to position [0, 0]
click at [1118, 180] on button "Close" at bounding box center [1109, 168] width 52 height 24
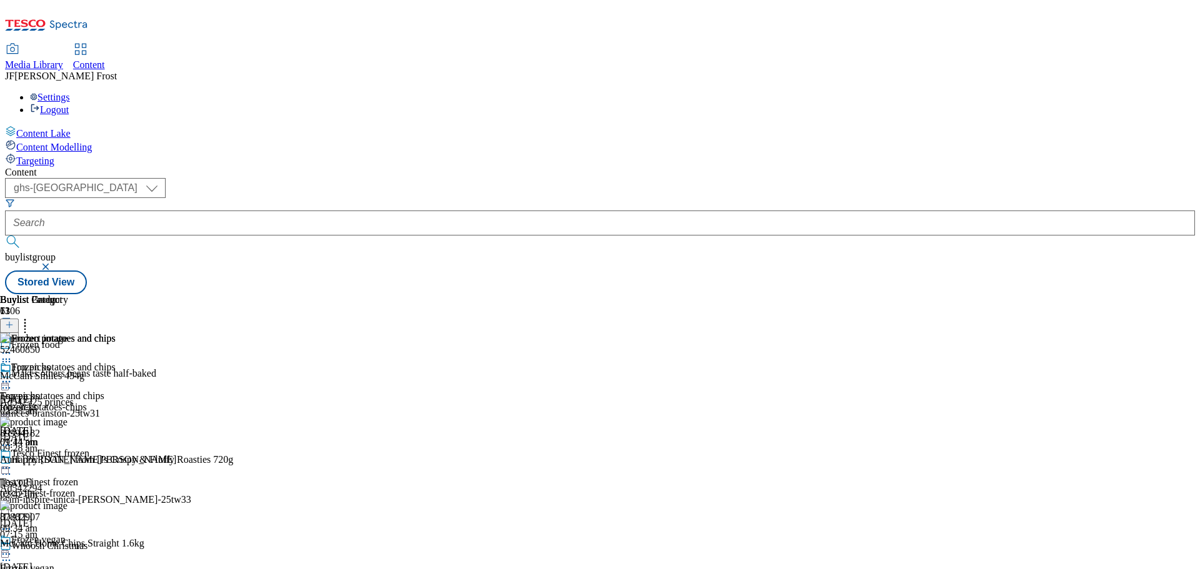
click at [14, 321] on icon at bounding box center [9, 325] width 9 height 9
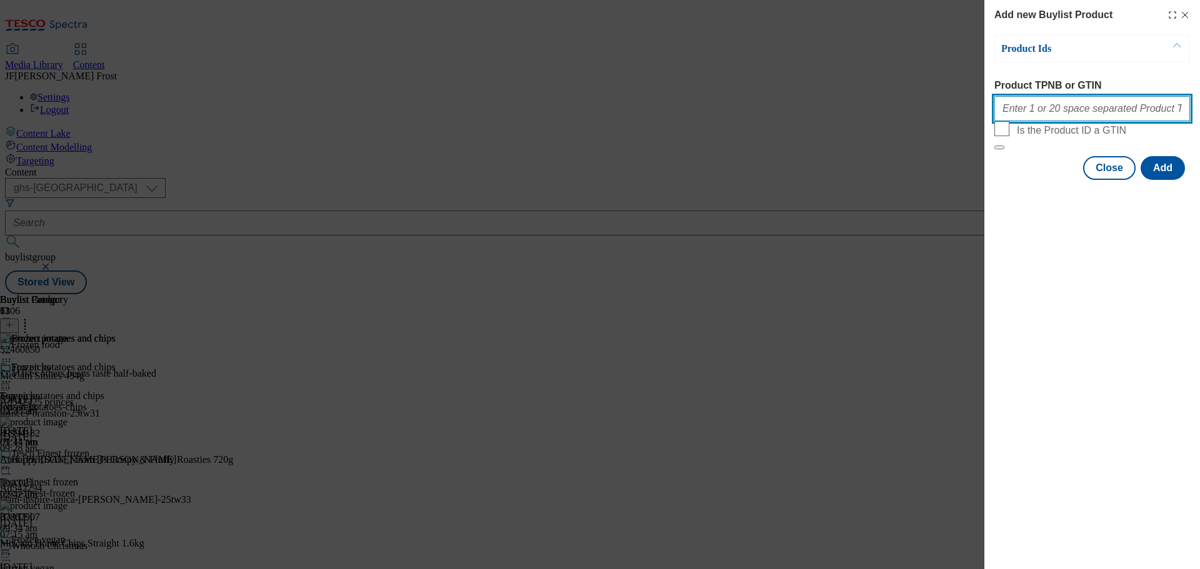
click at [1040, 114] on input "Product TPNB or GTIN" at bounding box center [1092, 108] width 196 height 25
paste input "96239234 96970790 96932847 96814106 96936152 96815595 97060990"
type input "96239234 96970790 96932847 96814106 96936152 96815595 97060990"
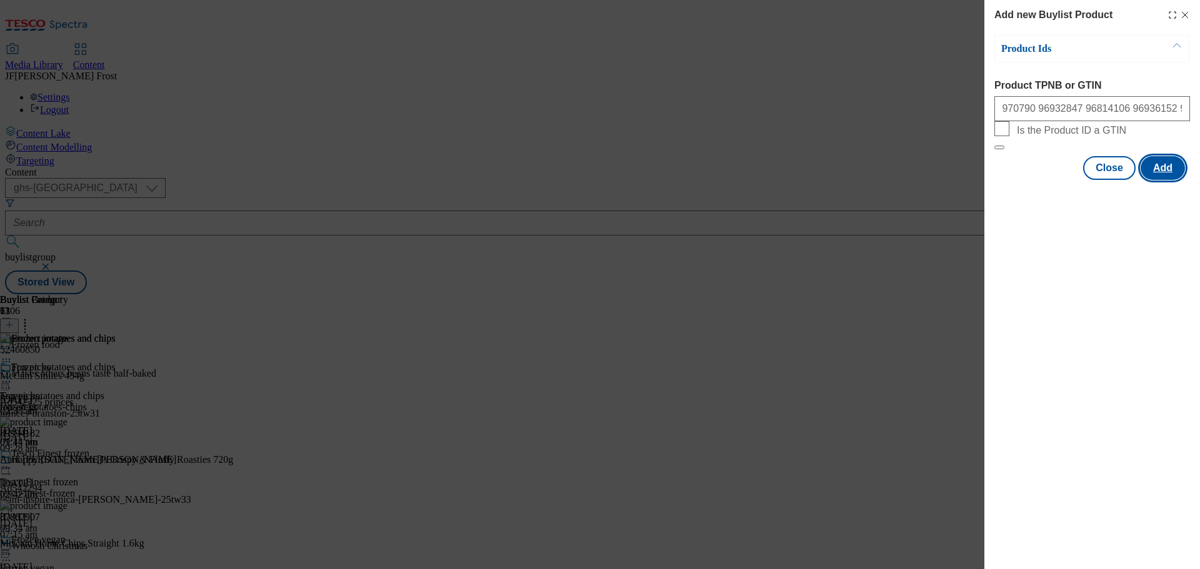
click at [1156, 180] on button "Add" at bounding box center [1162, 168] width 44 height 24
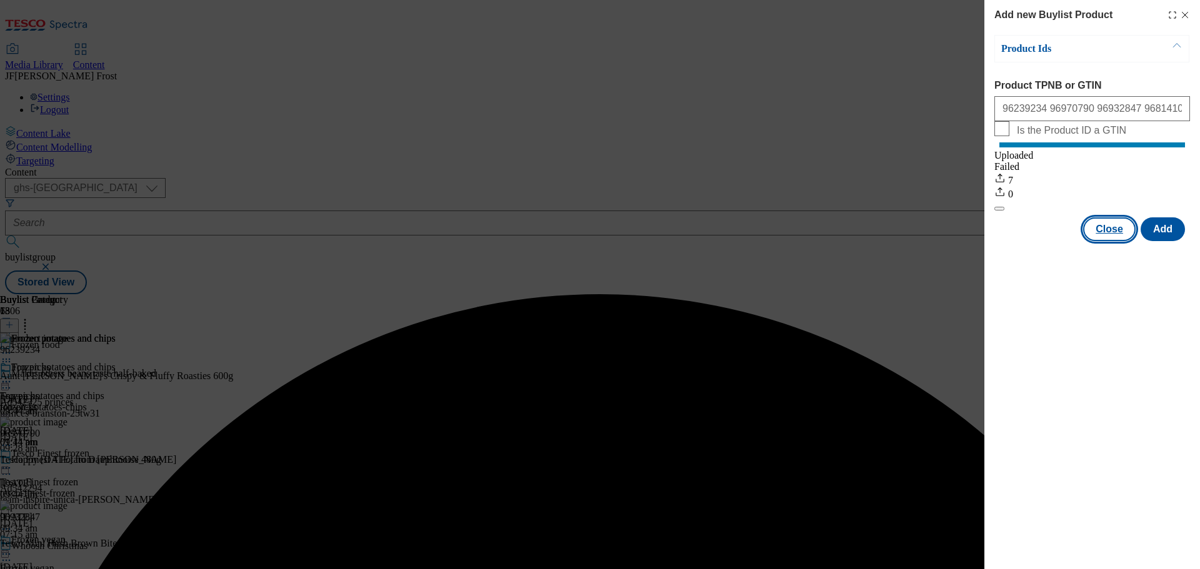
click at [1100, 237] on button "Close" at bounding box center [1109, 229] width 52 height 24
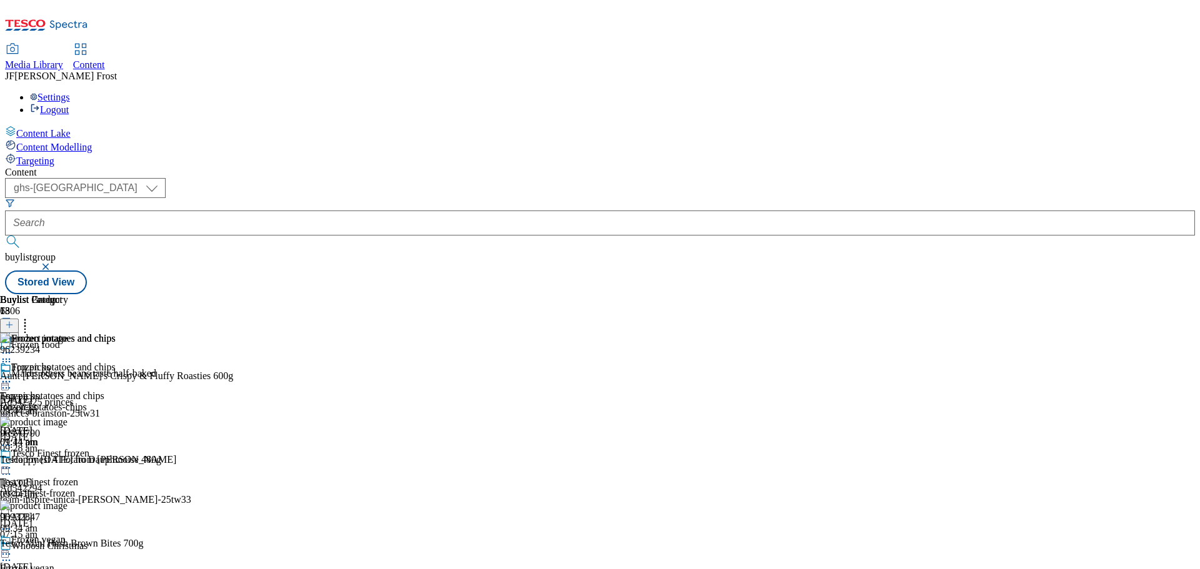
click at [12, 376] on icon at bounding box center [6, 382] width 12 height 12
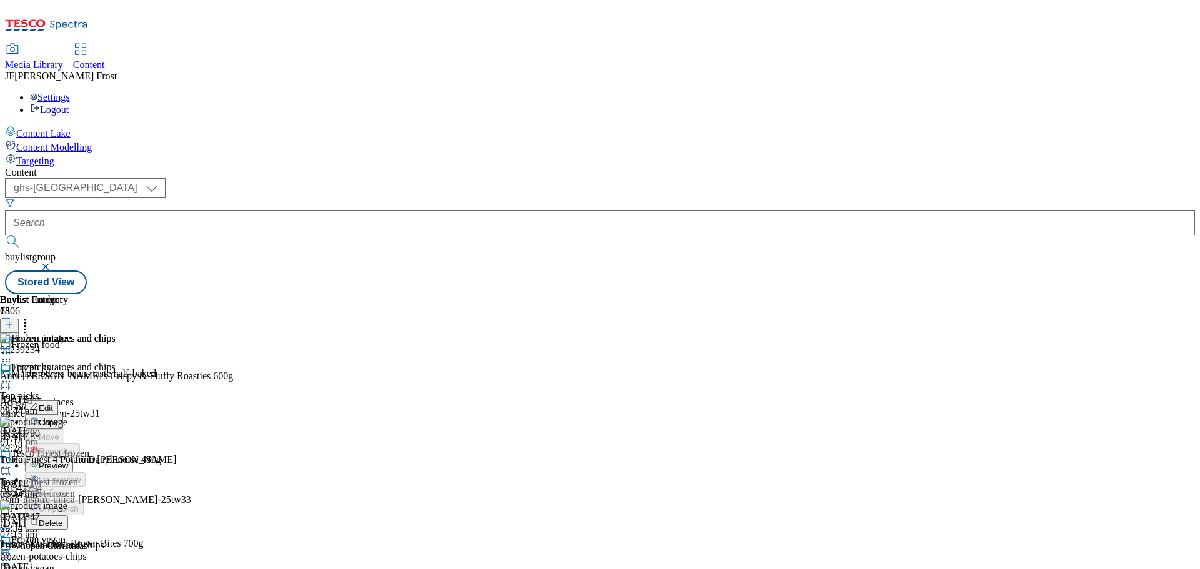
click at [73, 458] on button "Preview" at bounding box center [49, 465] width 48 height 14
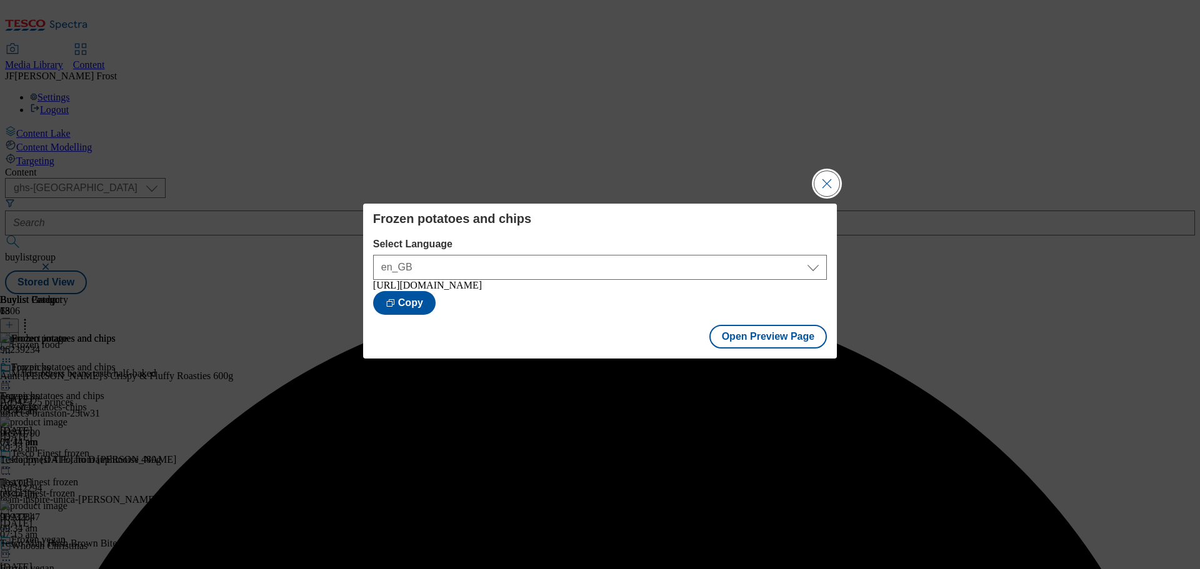
click at [827, 174] on button "Close Modal" at bounding box center [826, 183] width 25 height 25
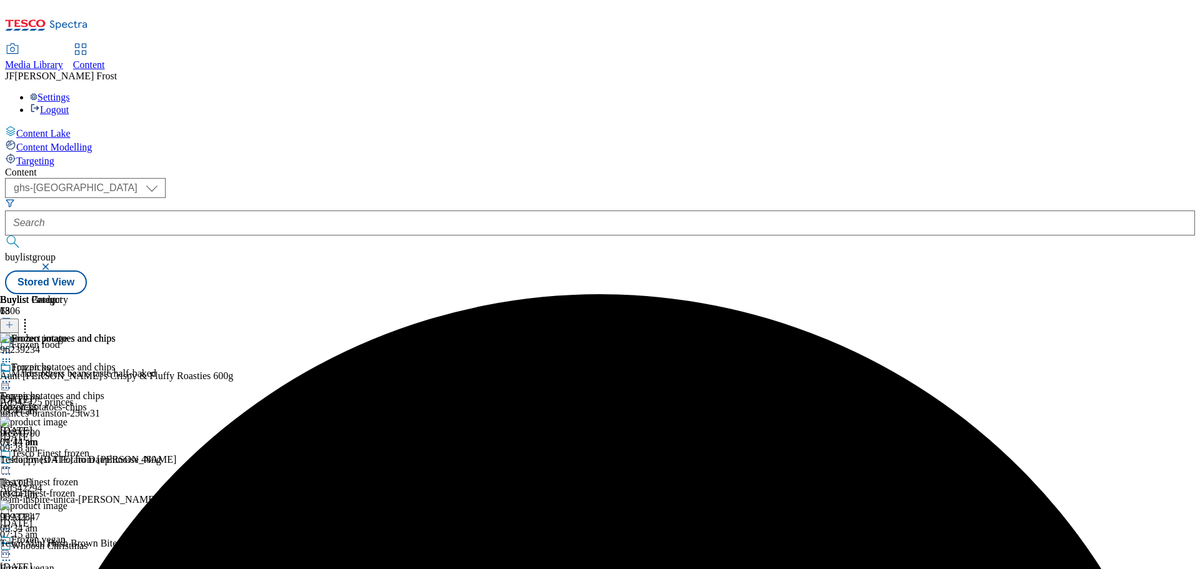
click at [116, 376] on div at bounding box center [58, 383] width 116 height 15
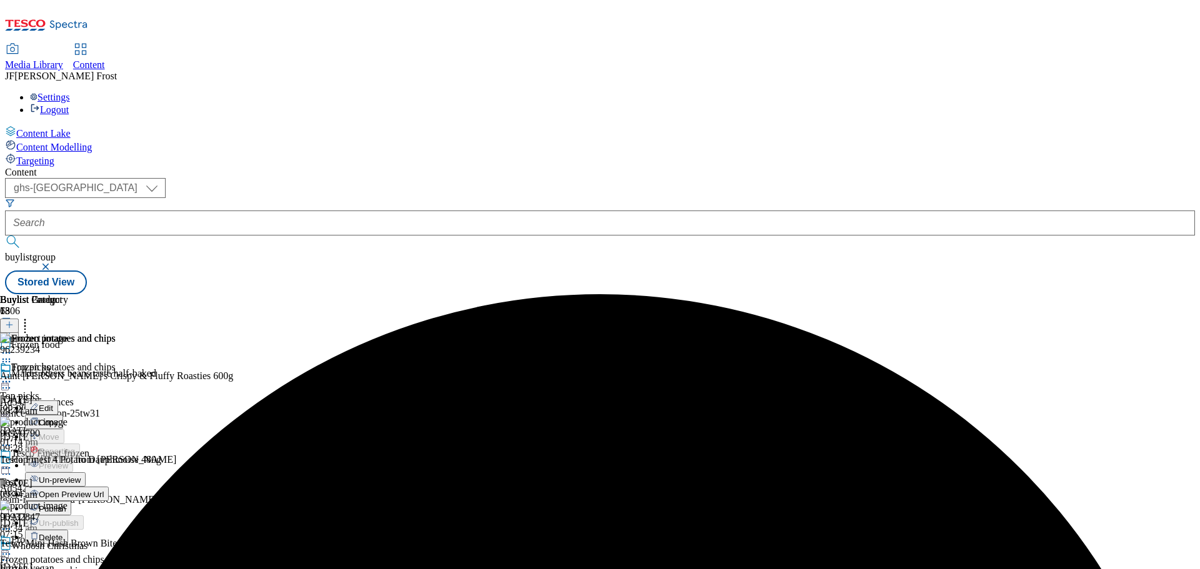
click at [71, 501] on button "Publish" at bounding box center [48, 508] width 46 height 14
